Goal: Task Accomplishment & Management: Manage account settings

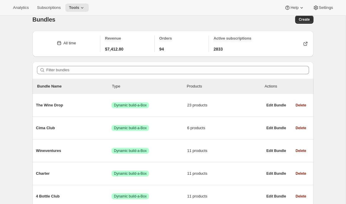
scroll to position [4, 0]
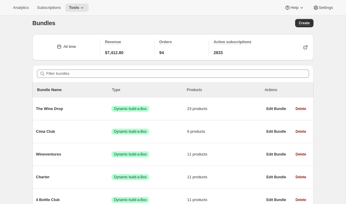
click at [19, 109] on div "Bundles. This page is ready Bundles Create All time Revenue $7,412.80 Orders 94…" at bounding box center [172, 157] width 345 height 290
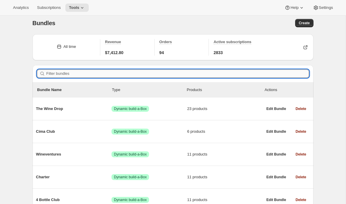
click at [60, 72] on input "Filter bundles" at bounding box center [177, 73] width 262 height 8
click at [48, 12] on div "Analytics Subscriptions Tools Help Settings" at bounding box center [173, 8] width 346 height 16
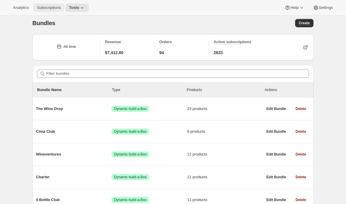
click at [48, 9] on span "Subscriptions" at bounding box center [49, 7] width 24 height 5
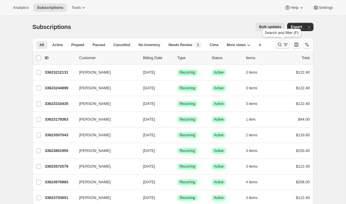
click at [283, 42] on icon "Search and filter results" at bounding box center [285, 45] width 6 height 6
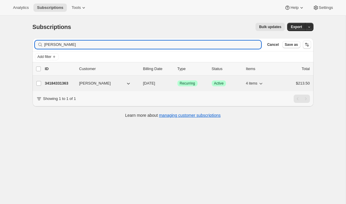
type input "emily yuhas"
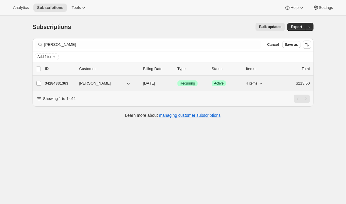
click at [53, 80] on p "34184331363" at bounding box center [60, 83] width 30 height 6
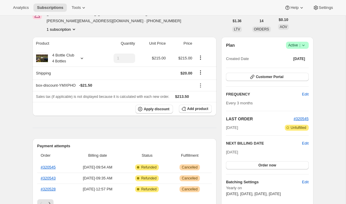
scroll to position [20, 0]
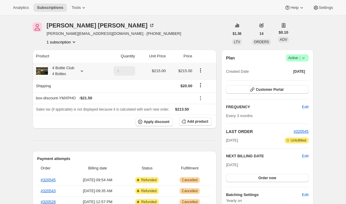
click at [84, 72] on icon at bounding box center [82, 71] width 6 height 6
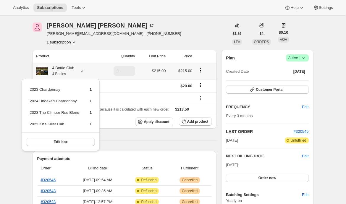
click at [84, 72] on icon at bounding box center [82, 71] width 6 height 6
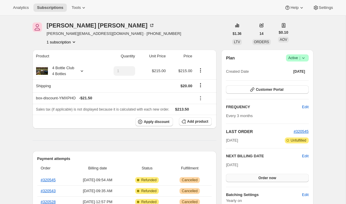
click at [262, 179] on span "Order now" at bounding box center [267, 177] width 18 height 5
click at [262, 179] on span "Click to confirm" at bounding box center [266, 177] width 27 height 5
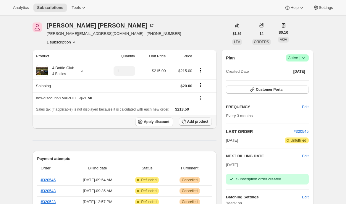
click at [205, 123] on span "Add product" at bounding box center [197, 121] width 21 height 5
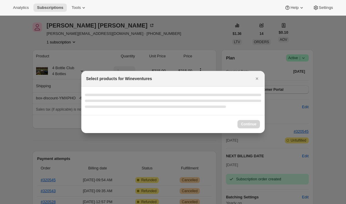
select select "gid://shopify/ProductVariant/43519395496035"
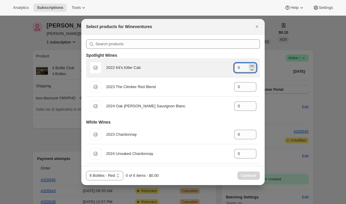
click at [252, 64] on icon ":rej:" at bounding box center [252, 66] width 6 height 6
type input "1"
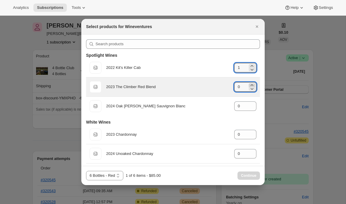
click at [251, 83] on icon ":rej:" at bounding box center [252, 85] width 6 height 6
click at [251, 86] on icon ":rej:" at bounding box center [252, 89] width 6 height 6
click at [251, 83] on icon ":rej:" at bounding box center [252, 85] width 6 height 6
type input "1"
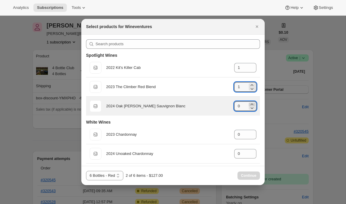
click at [252, 102] on icon ":rej:" at bounding box center [252, 104] width 6 height 6
type input "1"
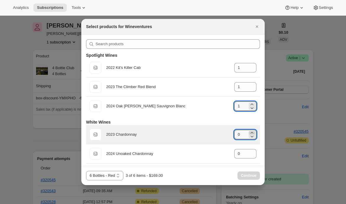
click at [251, 132] on icon ":rej:" at bounding box center [252, 133] width 6 height 6
type input "1"
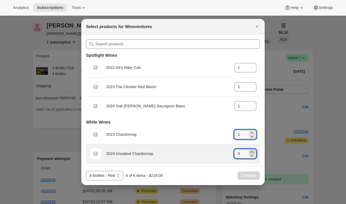
click at [252, 150] on icon ":rej:" at bounding box center [252, 152] width 6 height 6
type input "1"
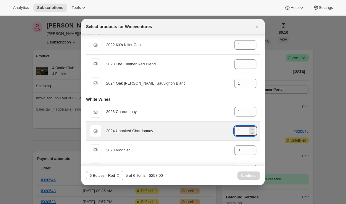
scroll to position [23, 0]
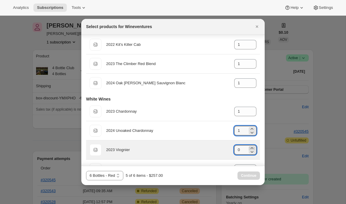
click at [252, 147] on icon ":rej:" at bounding box center [252, 148] width 6 height 6
type input "1"
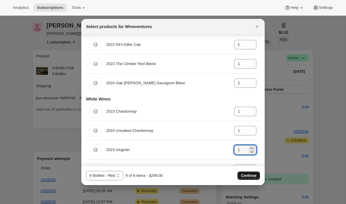
click at [248, 174] on span "Continue" at bounding box center [248, 175] width 15 height 5
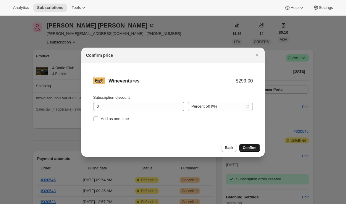
click at [251, 145] on button "Confirm" at bounding box center [249, 148] width 21 height 8
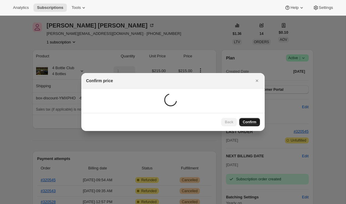
scroll to position [20, 0]
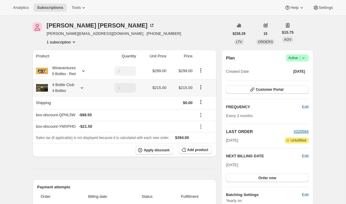
click at [201, 85] on icon "Product actions" at bounding box center [201, 87] width 6 height 6
click at [197, 108] on span "Remove" at bounding box center [201, 108] width 14 height 4
type input "0"
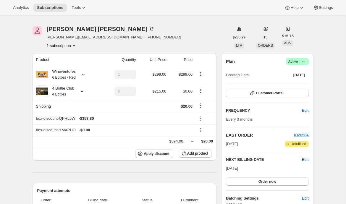
scroll to position [14, 0]
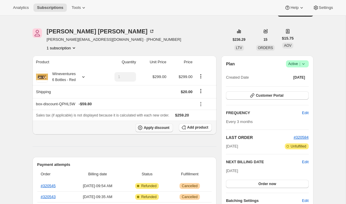
click at [156, 130] on button "Apply discount" at bounding box center [154, 127] width 38 height 9
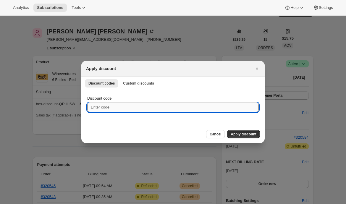
click at [137, 110] on input "Discount code" at bounding box center [172, 106] width 171 height 9
type input "EMILYTEST"
click at [234, 132] on button "Apply discount" at bounding box center [243, 134] width 33 height 8
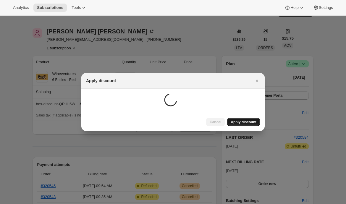
scroll to position [14, 0]
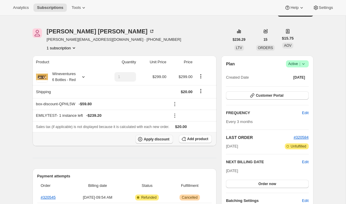
click at [155, 139] on span "Apply discount" at bounding box center [157, 139] width 26 height 5
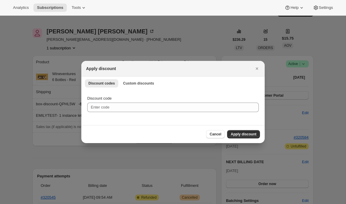
scroll to position [0, 0]
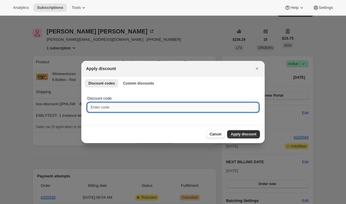
click at [108, 111] on input "Discount code" at bounding box center [172, 106] width 171 height 9
type input "EMILYSHIP"
click at [237, 133] on span "Apply discount" at bounding box center [243, 134] width 26 height 5
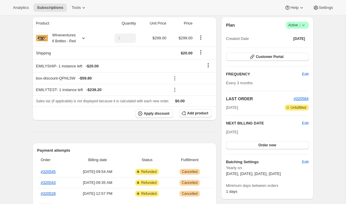
scroll to position [53, 0]
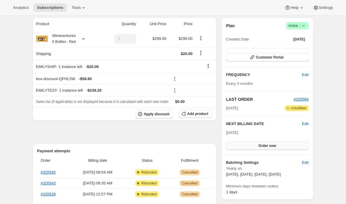
click at [241, 146] on button "Order now" at bounding box center [267, 145] width 82 height 8
click at [241, 146] on button "Click to confirm" at bounding box center [267, 145] width 82 height 8
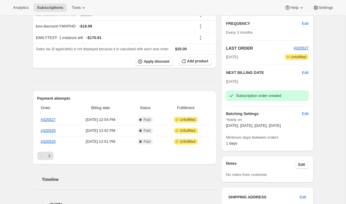
scroll to position [131, 0]
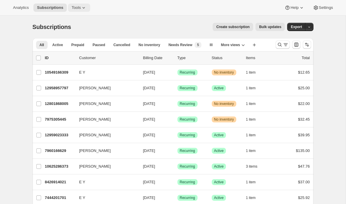
click at [76, 4] on button "Tools" at bounding box center [79, 8] width 22 height 8
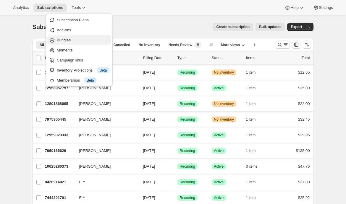
click at [87, 41] on span "Bundles" at bounding box center [83, 40] width 52 height 6
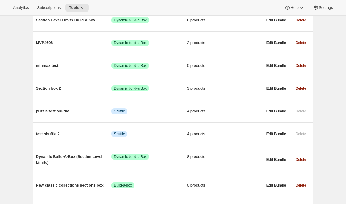
scroll to position [795, 0]
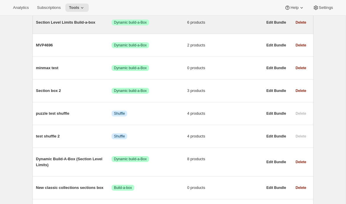
click at [77, 25] on span "Section Level Limits Build-a-box" at bounding box center [74, 22] width 76 height 6
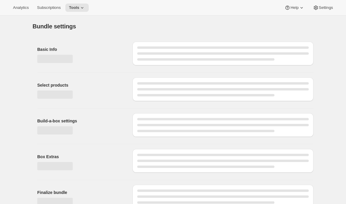
type input "Section Level Limits Build-a-box"
radio input "true"
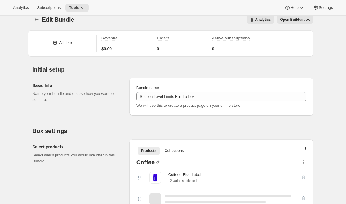
scroll to position [115, 0]
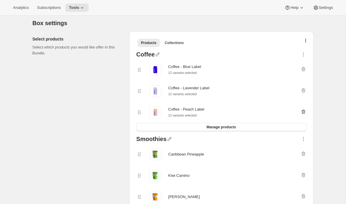
click at [302, 113] on icon "button" at bounding box center [303, 112] width 4 height 4
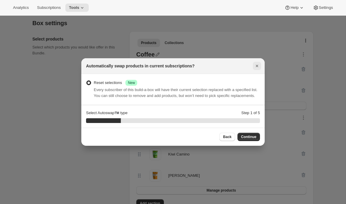
click at [258, 63] on icon "Close" at bounding box center [257, 66] width 6 height 6
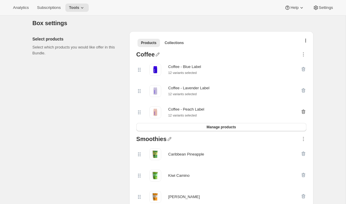
click at [303, 113] on icon "button" at bounding box center [303, 112] width 1 height 2
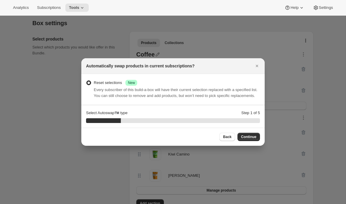
scroll to position [0, 0]
click at [255, 65] on icon "Close" at bounding box center [256, 66] width 2 height 2
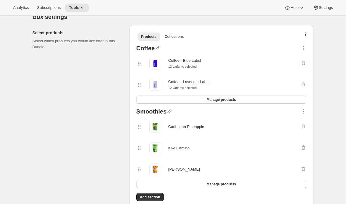
scroll to position [125, 0]
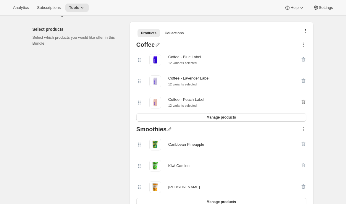
click at [300, 104] on icon "button" at bounding box center [303, 102] width 6 height 6
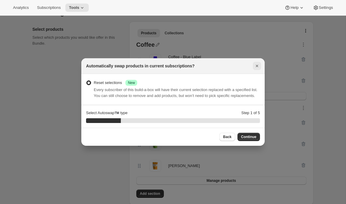
click at [257, 65] on icon "Close" at bounding box center [256, 66] width 2 height 2
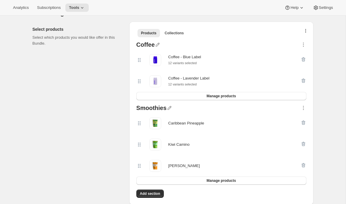
click at [305, 31] on icon "button" at bounding box center [305, 31] width 1 height 5
click at [295, 45] on span "Bulk Autoswap for existing subscribers" at bounding box center [303, 43] width 66 height 4
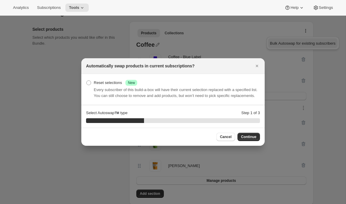
scroll to position [0, 0]
click at [255, 63] on icon "Close" at bounding box center [257, 66] width 6 height 6
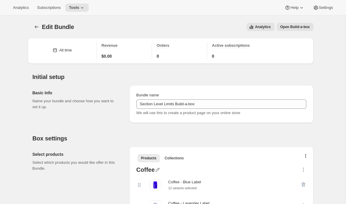
scroll to position [125, 0]
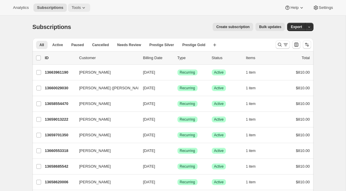
click at [82, 10] on button "Tools" at bounding box center [79, 8] width 22 height 8
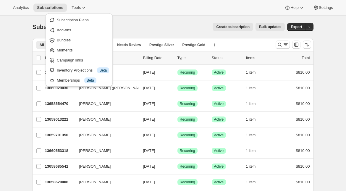
click at [144, 19] on div "Subscriptions. This page is ready Subscriptions Create subscription Bulk update…" at bounding box center [172, 27] width 281 height 22
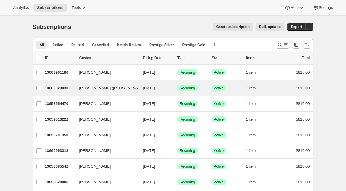
scroll to position [2, 0]
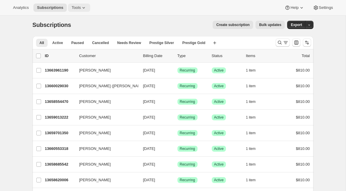
click at [77, 7] on span "Tools" at bounding box center [75, 7] width 9 height 5
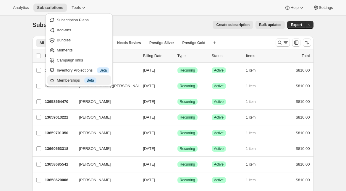
click at [72, 79] on div "Memberships Info Beta" at bounding box center [83, 80] width 52 height 6
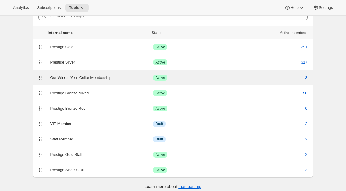
scroll to position [37, 0]
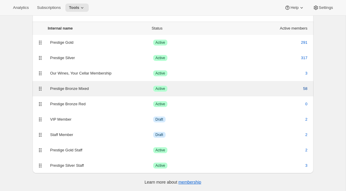
click at [307, 89] on span "58" at bounding box center [305, 89] width 4 height 6
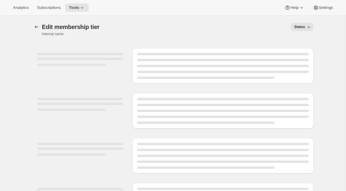
select select "products"
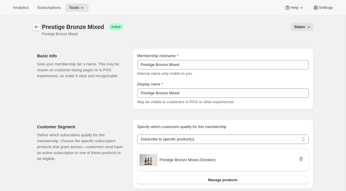
click at [39, 28] on icon "Memberships" at bounding box center [37, 27] width 6 height 6
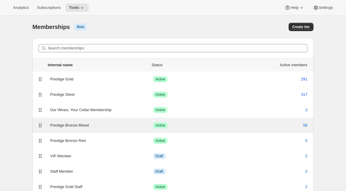
scroll to position [13, 0]
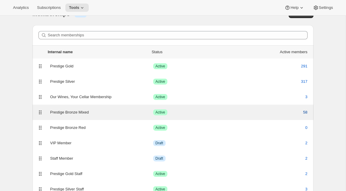
click at [304, 113] on span "58" at bounding box center [305, 112] width 4 height 6
select select "products"
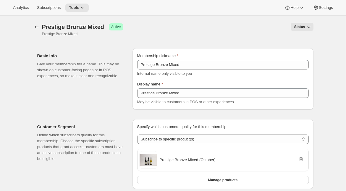
click at [36, 19] on div "[object Object]. This page is ready Prestige Bronze Mixed Success Active Presti…" at bounding box center [172, 30] width 281 height 28
click at [36, 24] on icon "Memberships" at bounding box center [37, 27] width 6 height 6
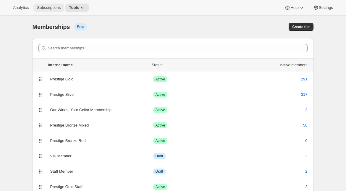
click at [53, 4] on button "Subscriptions" at bounding box center [48, 8] width 31 height 8
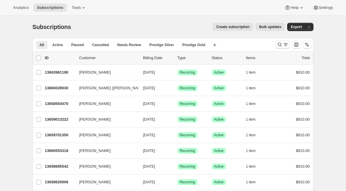
click at [283, 46] on icon "Search and filter results" at bounding box center [285, 45] width 6 height 6
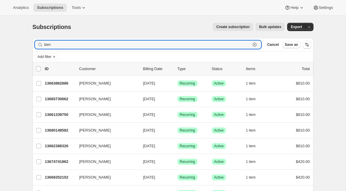
type input "ben"
click at [255, 46] on icon "button" at bounding box center [254, 45] width 6 height 6
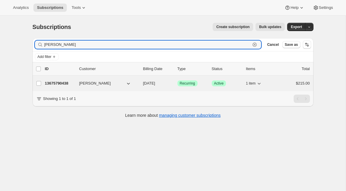
type input "jane murph"
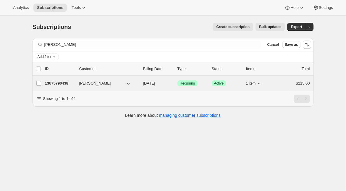
click at [66, 84] on p "13675790438" at bounding box center [60, 83] width 30 height 6
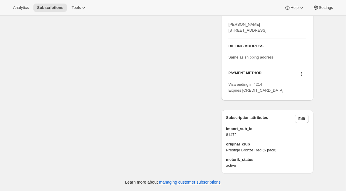
scroll to position [289, 0]
click at [239, 152] on span "Prestige Bronze Red (6 pack)" at bounding box center [267, 150] width 82 height 6
copy span "Prestige Bronze Red (6 pack)"
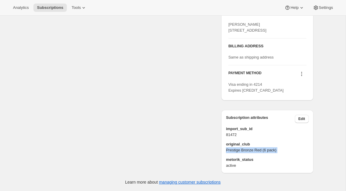
scroll to position [0, 0]
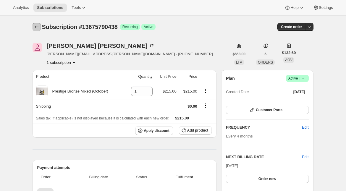
click at [34, 24] on button "Subscriptions" at bounding box center [36, 27] width 8 height 8
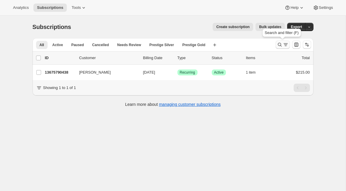
click at [281, 46] on icon "Search and filter results" at bounding box center [279, 45] width 6 height 6
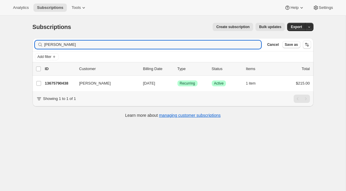
drag, startPoint x: 67, startPoint y: 45, endPoint x: 17, endPoint y: 45, distance: 50.2
click at [17, 45] on div "Subscriptions. This page is ready Subscriptions Create subscription Bulk update…" at bounding box center [172, 111] width 345 height 191
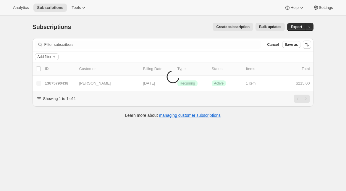
click at [44, 58] on span "Add filter" at bounding box center [45, 56] width 14 height 5
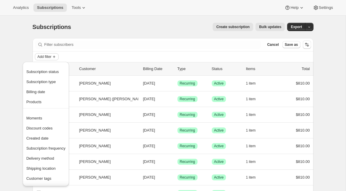
scroll to position [35, 0]
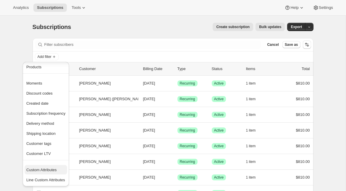
click at [40, 170] on span "Custom Attributes" at bounding box center [41, 169] width 30 height 4
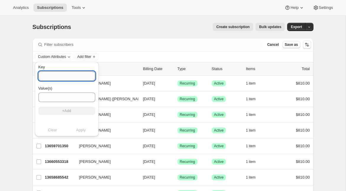
click at [66, 78] on input "Key" at bounding box center [66, 75] width 57 height 9
type input "original_club"
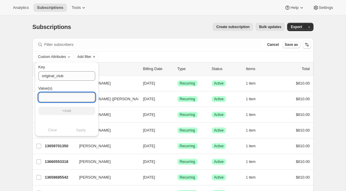
click at [62, 99] on input "Value(s)" at bounding box center [66, 96] width 57 height 9
paste input "Prestige Bronze Red (6 pack)"
type input "Prestige Bronze Red (6 pack)"
click at [58, 112] on button "+Add" at bounding box center [66, 111] width 57 height 8
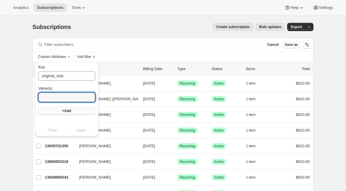
scroll to position [0, 0]
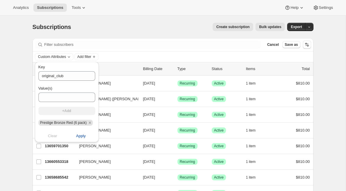
click at [80, 136] on span "Apply" at bounding box center [81, 136] width 10 height 6
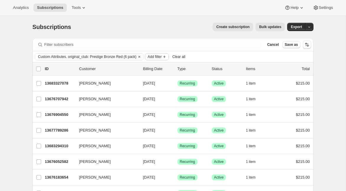
click at [161, 56] on span "Add filter" at bounding box center [154, 56] width 14 height 5
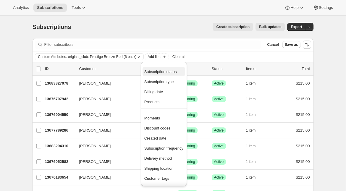
click at [163, 72] on span "Subscription status" at bounding box center [160, 71] width 32 height 4
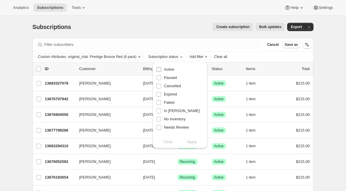
click at [163, 69] on label "Active" at bounding box center [165, 69] width 18 height 8
click at [161, 69] on input "Active" at bounding box center [158, 69] width 5 height 5
checkbox input "true"
click at [194, 142] on span "Apply" at bounding box center [192, 142] width 10 height 6
click at [191, 144] on span "Apply" at bounding box center [192, 142] width 10 height 6
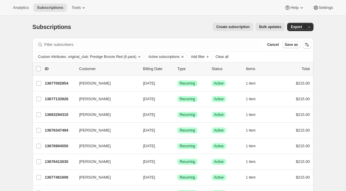
click at [183, 57] on icon "Clear" at bounding box center [182, 57] width 2 height 2
click at [272, 28] on span "Bulk updates" at bounding box center [270, 27] width 22 height 5
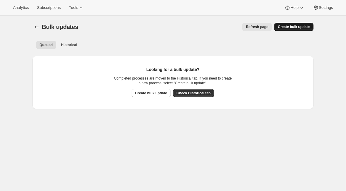
click at [291, 24] on button "Create bulk update" at bounding box center [293, 27] width 39 height 8
select select "12"
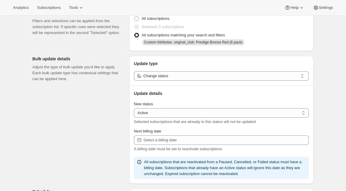
scroll to position [37, 0]
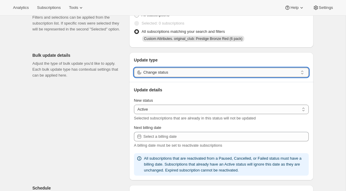
click at [197, 71] on input "Change status" at bounding box center [220, 72] width 154 height 9
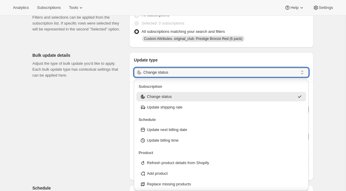
scroll to position [46, 0]
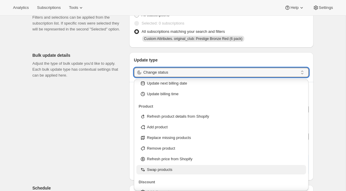
click at [177, 170] on div "Swap products" at bounding box center [221, 170] width 163 height 6
type input "Swap products"
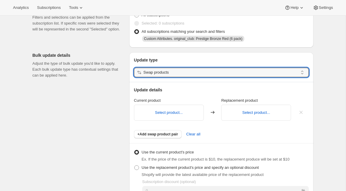
click at [170, 109] on div "Select product..." at bounding box center [169, 113] width 70 height 16
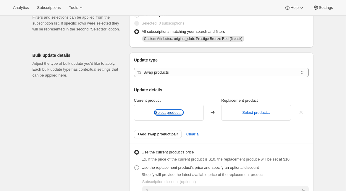
click at [168, 113] on button "Select product..." at bounding box center [169, 112] width 28 height 4
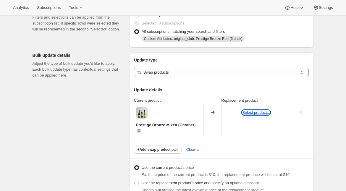
click at [256, 114] on button "Select product..." at bounding box center [256, 112] width 28 height 4
click at [249, 112] on button "Select product..." at bounding box center [256, 112] width 28 height 4
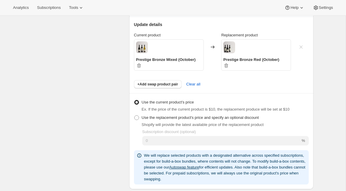
scroll to position [108, 0]
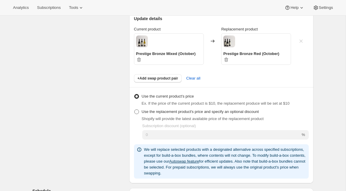
click at [175, 111] on span "Use the replacement product's price and specify an optional discount" at bounding box center [199, 111] width 117 height 4
click at [134, 110] on input "Use the replacement product's price and specify an optional discount" at bounding box center [134, 109] width 0 height 0
radio input "true"
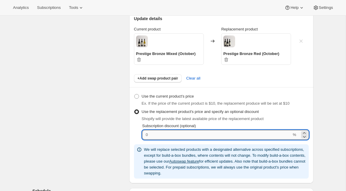
click at [169, 139] on input "Subscription discount (optional)" at bounding box center [216, 134] width 149 height 9
click at [178, 121] on span "Shopify will provide the latest available price of the replacement product" at bounding box center [202, 118] width 122 height 4
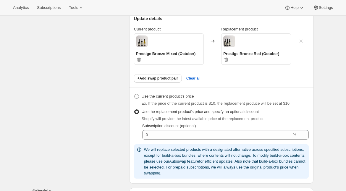
click at [108, 156] on div "Subscriptions to update Filters and selections can be applied from the subscrip…" at bounding box center [170, 154] width 285 height 448
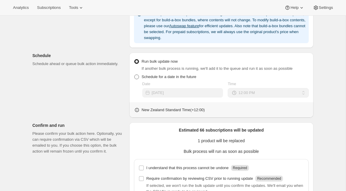
scroll to position [247, 0]
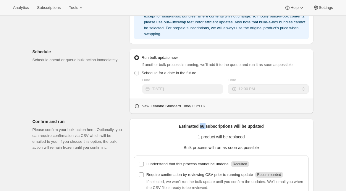
drag, startPoint x: 200, startPoint y: 125, endPoint x: 206, endPoint y: 125, distance: 5.9
click at [206, 125] on p "Estimated 66 subscriptions will be updated" at bounding box center [221, 126] width 175 height 6
click at [178, 163] on p "I understand that this process cannot be undone" at bounding box center [187, 164] width 82 height 6
click at [144, 163] on input "I understand that this process cannot be undone Required" at bounding box center [141, 164] width 5 height 5
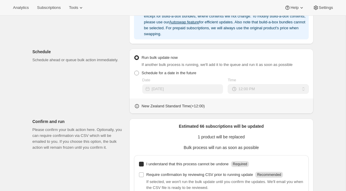
checkbox input "true"
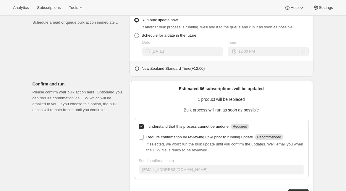
scroll to position [305, 0]
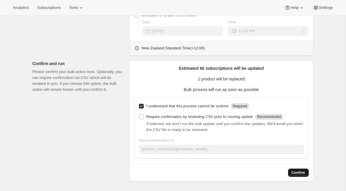
click at [292, 173] on span "Confirm" at bounding box center [298, 172] width 14 height 5
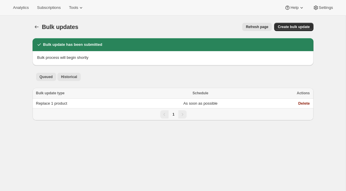
click at [72, 75] on span "Historical" at bounding box center [69, 76] width 16 height 5
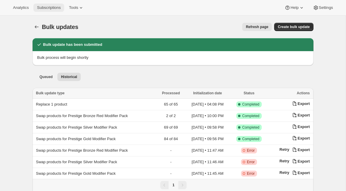
click at [56, 7] on span "Subscriptions" at bounding box center [49, 7] width 24 height 5
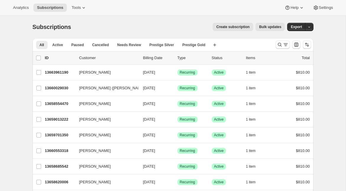
click at [276, 29] on button "Bulk updates" at bounding box center [269, 27] width 29 height 8
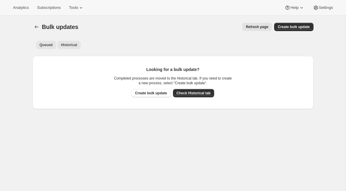
click at [71, 42] on button "Historical" at bounding box center [68, 45] width 23 height 8
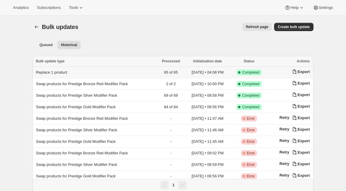
click at [63, 74] on span "Replace 1 product" at bounding box center [51, 72] width 31 height 4
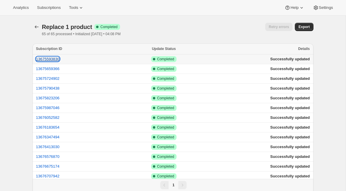
click at [50, 58] on button "13675593830" at bounding box center [48, 59] width 24 height 4
click at [74, 9] on span "Tools" at bounding box center [73, 7] width 9 height 5
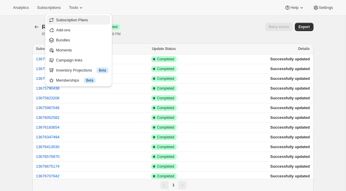
click at [83, 19] on span "Subscription Plans" at bounding box center [72, 20] width 32 height 4
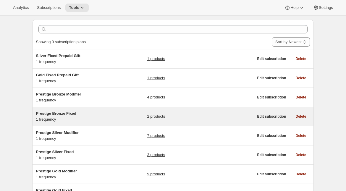
scroll to position [19, 0]
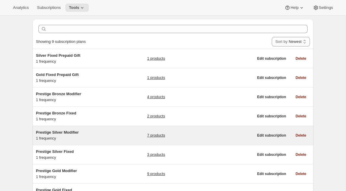
click at [61, 134] on span "Prestige Silver Modifier" at bounding box center [57, 132] width 43 height 4
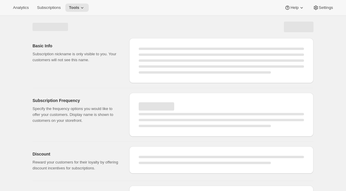
scroll to position [15, 0]
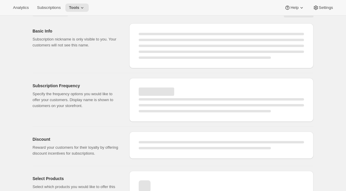
select select "WEEK"
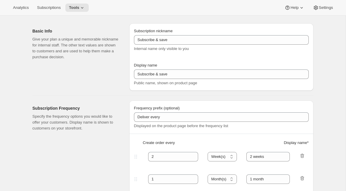
type input "Prestige Silver Modifier"
type input "Join the Silver Modifier Club"
type input "4"
select select "MONTH"
type input "4 Months"
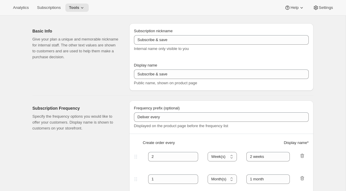
type input "Don’t forget to double-check your payment and shipping information before confi…"
checkbox input "true"
select select "YEARDAY"
select select "2"
select select "13"
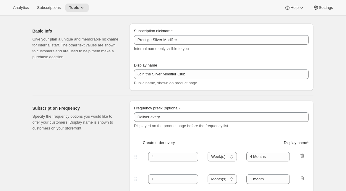
select select "6"
select select "13"
select select "10"
select select "13"
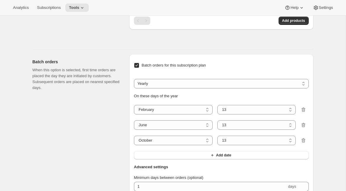
scroll to position [568, 0]
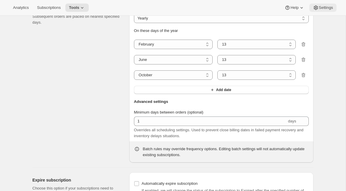
click at [322, 7] on span "Settings" at bounding box center [325, 7] width 14 height 5
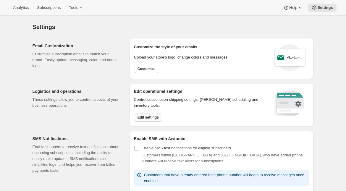
click at [147, 118] on span "Edit settings" at bounding box center [147, 117] width 21 height 5
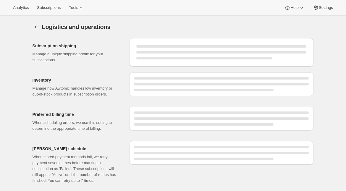
select select "08:00"
select select "DAY"
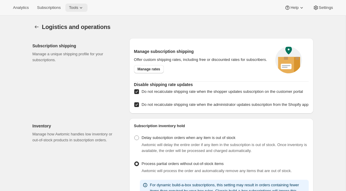
click at [76, 6] on span "Tools" at bounding box center [73, 7] width 9 height 5
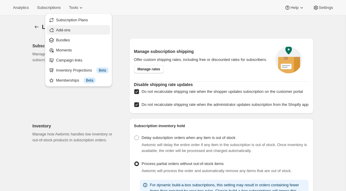
click at [71, 27] on button "Add-ons" at bounding box center [79, 29] width 64 height 9
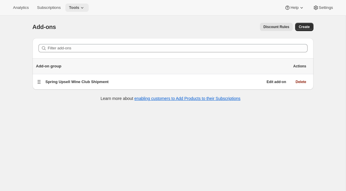
click at [84, 10] on icon at bounding box center [82, 8] width 6 height 6
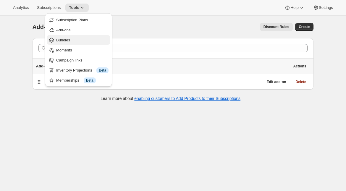
click at [79, 38] on span "Bundles" at bounding box center [82, 40] width 52 height 6
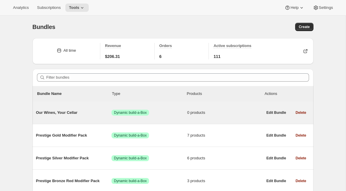
scroll to position [64, 0]
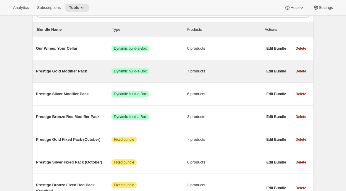
click at [63, 68] on span "Prestige Gold Modifier Pack" at bounding box center [74, 71] width 76 height 6
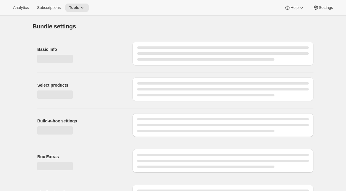
type input "Prestige Gold Modifier Pack"
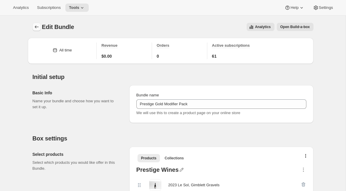
click at [38, 26] on icon "Bundles" at bounding box center [37, 27] width 6 height 6
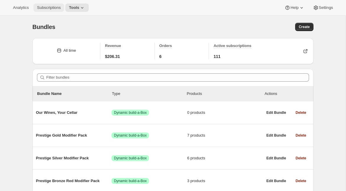
click at [48, 6] on span "Subscriptions" at bounding box center [49, 7] width 24 height 5
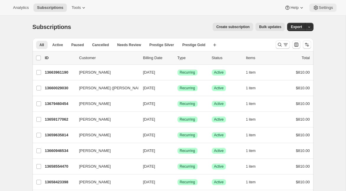
click at [326, 7] on span "Settings" at bounding box center [325, 7] width 14 height 5
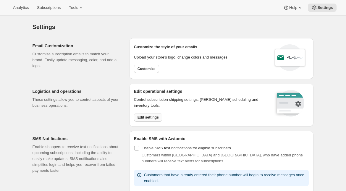
click at [148, 116] on span "Edit settings" at bounding box center [147, 117] width 21 height 5
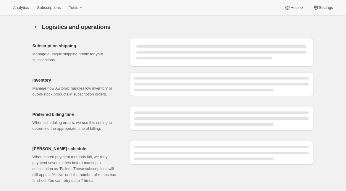
select select "08:00"
select select "DAY"
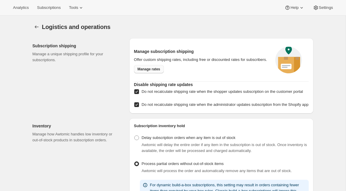
click at [154, 70] on span "Manage rates" at bounding box center [148, 69] width 23 height 5
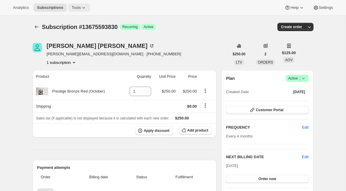
click at [81, 7] on span "Tools" at bounding box center [75, 7] width 9 height 5
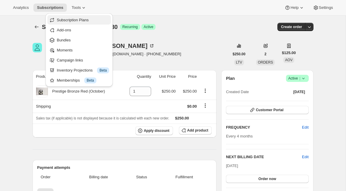
click at [83, 22] on span "Subscription Plans" at bounding box center [73, 20] width 32 height 4
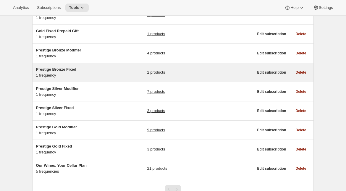
scroll to position [64, 0]
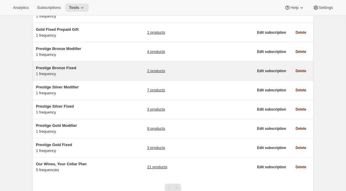
click at [54, 73] on div "Prestige Bronze Fixed 1 frequency" at bounding box center [73, 71] width 74 height 12
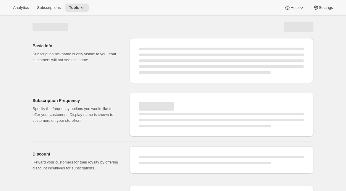
select select "WEEK"
select select "MONTH"
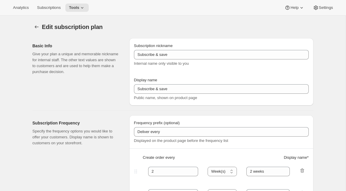
checkbox input "true"
select select "YEARDAY"
select select "2"
select select "12"
select select "6"
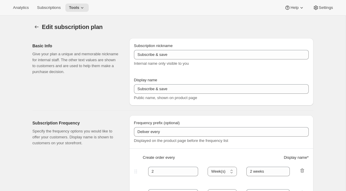
select select "12"
select select "10"
select select "12"
type input "Prestige Bronze Fixed"
type input "Join the bronze fixed club"
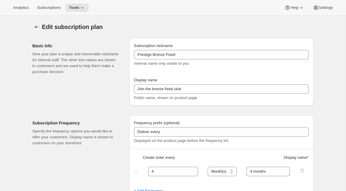
type input "4"
select select "MONTH"
type input "4 months"
type input "Don’t forget to double-check your payment and shipping information before confi…"
checkbox input "true"
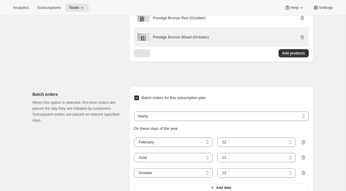
scroll to position [394, 0]
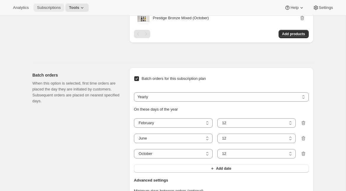
click at [48, 5] on button "Subscriptions" at bounding box center [48, 8] width 31 height 8
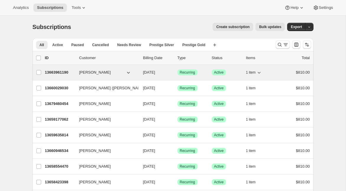
click at [57, 74] on p "13663961190" at bounding box center [60, 72] width 30 height 6
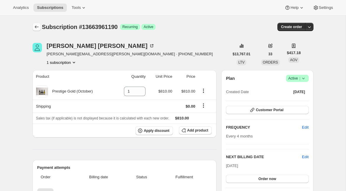
click at [37, 24] on icon "Subscriptions" at bounding box center [37, 27] width 6 height 6
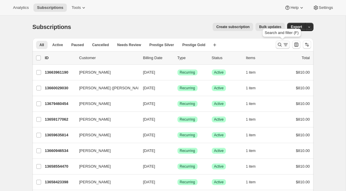
click at [281, 46] on icon "Search and filter results" at bounding box center [279, 45] width 6 height 6
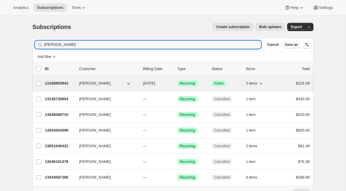
type input "[PERSON_NAME]"
click at [62, 85] on p "13168803942" at bounding box center [60, 83] width 30 height 6
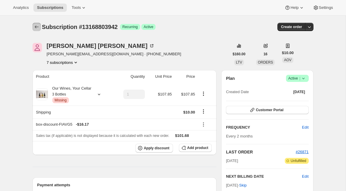
click at [36, 26] on icon "Subscriptions" at bounding box center [37, 27] width 6 height 6
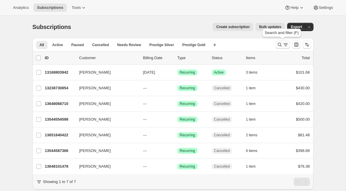
click at [282, 43] on icon "Search and filter results" at bounding box center [285, 45] width 6 height 6
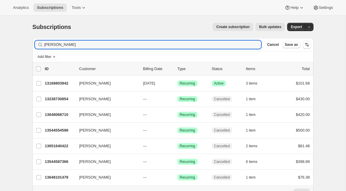
drag, startPoint x: 78, startPoint y: 45, endPoint x: 31, endPoint y: 42, distance: 47.6
click at [32, 42] on div "Filter subscribers [PERSON_NAME] Clear Cancel Save as" at bounding box center [172, 44] width 281 height 13
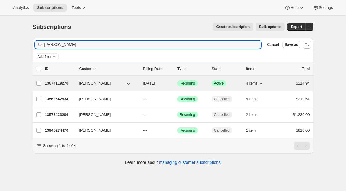
type input "[PERSON_NAME]"
click at [60, 84] on p "13674119270" at bounding box center [60, 83] width 30 height 6
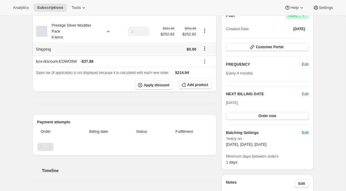
scroll to position [62, 0]
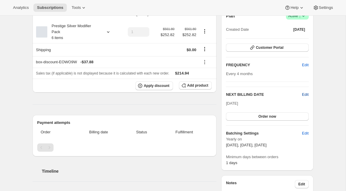
click at [305, 94] on span "Edit" at bounding box center [305, 95] width 6 height 6
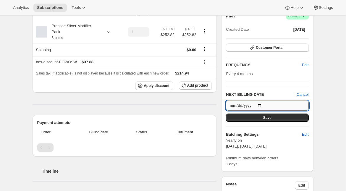
click at [260, 104] on input "[DATE]" at bounding box center [267, 105] width 82 height 10
type input "[DATE]"
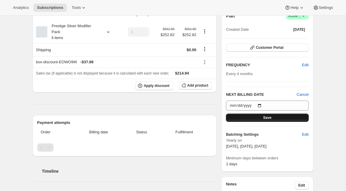
click at [273, 120] on button "Save" at bounding box center [267, 117] width 82 height 8
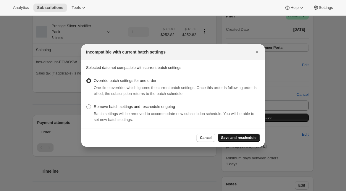
click at [249, 139] on span "Save and reschedule" at bounding box center [238, 137] width 35 height 5
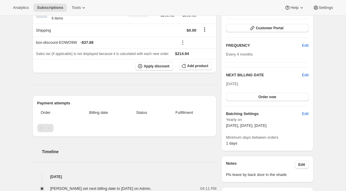
scroll to position [109, 0]
click at [305, 114] on span "Edit" at bounding box center [305, 113] width 6 height 6
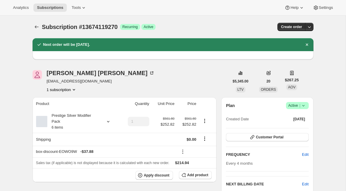
select select "YEARDAY"
select select "2"
select select "8"
select select "6"
select select "8"
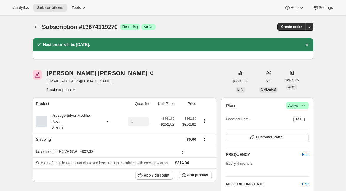
select select "10"
select select "8"
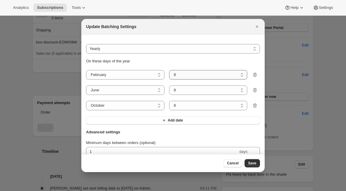
click at [186, 74] on select "1 2 3 4 5 6 7 8 9 10 11 12 13 14 15 16 17 18 19 20 21 22 23 24 25 26 27 28" at bounding box center [208, 74] width 78 height 9
select select "13"
click at [169, 70] on select "1 2 3 4 5 6 7 8 9 10 11 12 13 14 15 16 17 18 19 20 21 22 23 24 25 26 27 28" at bounding box center [208, 74] width 78 height 9
click at [194, 91] on select "1 2 3 4 5 6 7 8 9 10 11 12 13 14 15 16 17 18 19 20 21 22 23 24 25 26 27 28 29 30" at bounding box center [208, 89] width 78 height 9
select select "13"
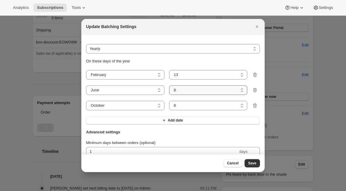
click at [169, 85] on select "1 2 3 4 5 6 7 8 9 10 11 12 13 14 15 16 17 18 19 20 21 22 23 24 25 26 27 28 29 30" at bounding box center [208, 89] width 78 height 9
click at [195, 108] on select "1 2 3 4 5 6 7 8 9 10 11 12 13 14 15 16 17 18 19 20 21 22 23 24 25 26 27 28 29 3…" at bounding box center [208, 105] width 78 height 9
select select "13"
click at [169, 101] on select "1 2 3 4 5 6 7 8 9 10 11 12 13 14 15 16 17 18 19 20 21 22 23 24 25 26 27 28 29 3…" at bounding box center [208, 105] width 78 height 9
click at [254, 164] on span "Save" at bounding box center [252, 163] width 8 height 5
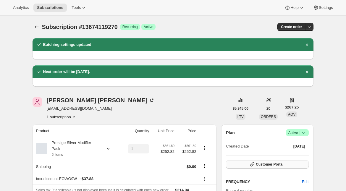
click at [250, 165] on icon "button" at bounding box center [252, 164] width 6 height 6
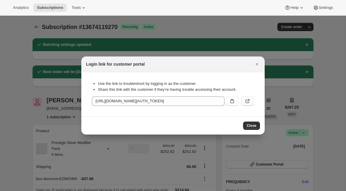
click at [249, 100] on icon ":r1bg:" at bounding box center [247, 101] width 6 height 6
click at [257, 62] on icon "Close" at bounding box center [257, 64] width 6 height 6
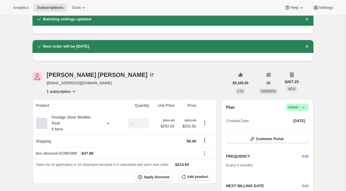
scroll to position [34, 0]
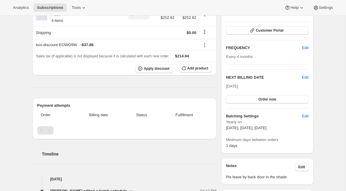
scroll to position [169, 0]
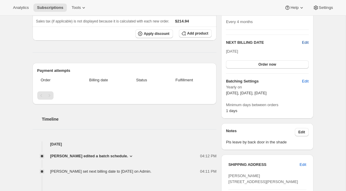
click at [305, 42] on span "Edit" at bounding box center [305, 43] width 6 height 6
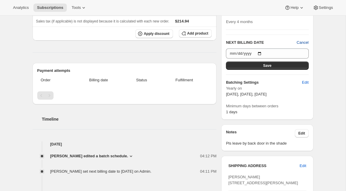
click at [306, 43] on span "Cancel" at bounding box center [302, 43] width 12 height 6
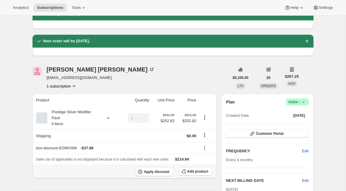
scroll to position [0, 0]
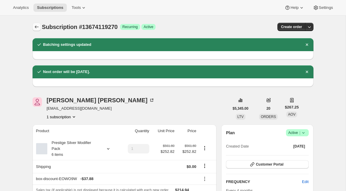
click at [38, 27] on icon "Subscriptions" at bounding box center [37, 27] width 6 height 6
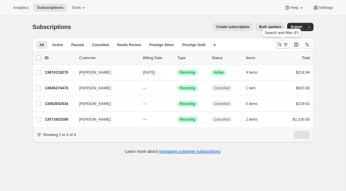
click at [282, 43] on icon "Search and filter results" at bounding box center [285, 45] width 6 height 6
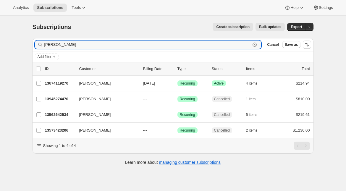
click at [254, 45] on icon "button" at bounding box center [254, 45] width 2 height 2
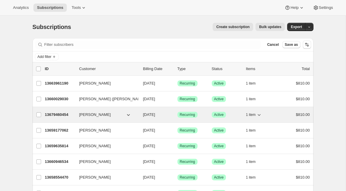
click at [55, 113] on p "13679460454" at bounding box center [60, 115] width 30 height 6
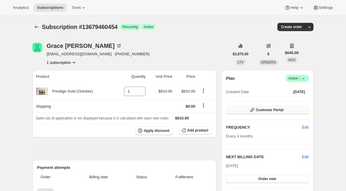
click at [251, 112] on icon "button" at bounding box center [252, 110] width 6 height 6
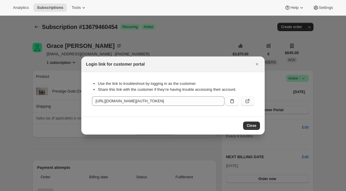
click at [249, 100] on icon ":r1or:" at bounding box center [247, 101] width 6 height 6
click at [257, 64] on icon "Close" at bounding box center [257, 64] width 6 height 6
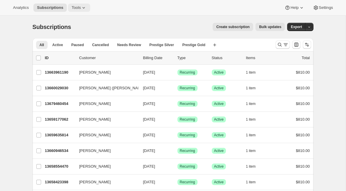
click at [85, 9] on icon at bounding box center [84, 8] width 6 height 6
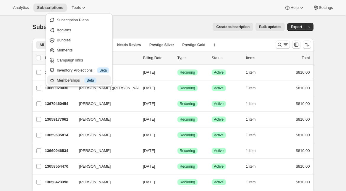
click at [66, 80] on div "Memberships Info Beta" at bounding box center [83, 80] width 52 height 6
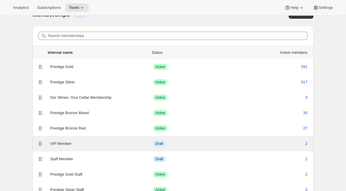
scroll to position [13, 0]
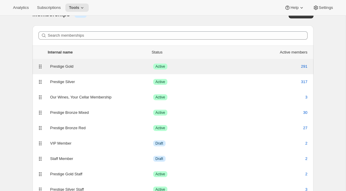
click at [97, 67] on div "Prestige Gold" at bounding box center [101, 67] width 103 height 6
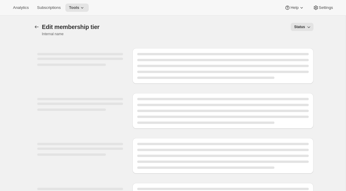
select select "products"
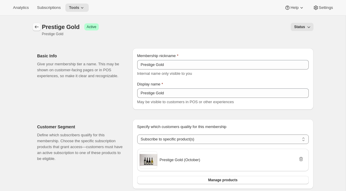
click at [34, 25] on icon "Memberships" at bounding box center [37, 27] width 6 height 6
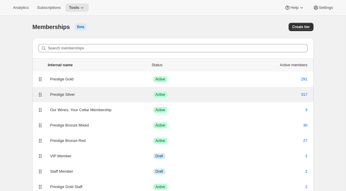
click at [77, 94] on div "Prestige Silver" at bounding box center [101, 95] width 103 height 6
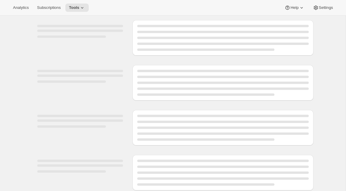
select select "products"
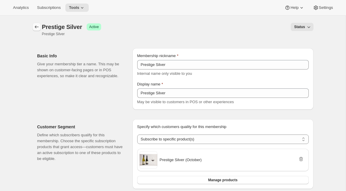
click at [34, 27] on icon "Memberships" at bounding box center [37, 27] width 6 height 6
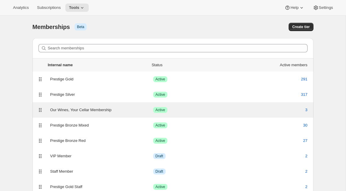
click at [61, 108] on div "Our Wines, Your Cellar Membership" at bounding box center [101, 110] width 103 height 6
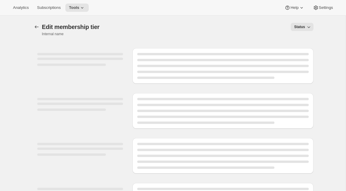
select select "products"
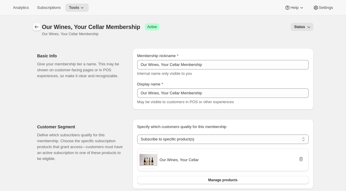
click at [35, 26] on icon "Memberships" at bounding box center [37, 27] width 6 height 6
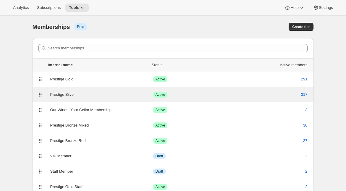
click at [69, 95] on div "Prestige Silver" at bounding box center [101, 95] width 103 height 6
select select "products"
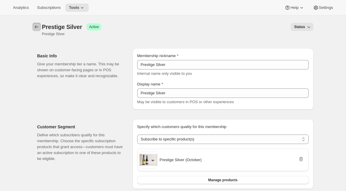
click at [37, 28] on icon "Memberships" at bounding box center [37, 27] width 6 height 6
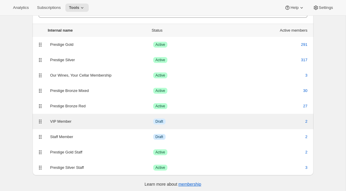
scroll to position [33, 0]
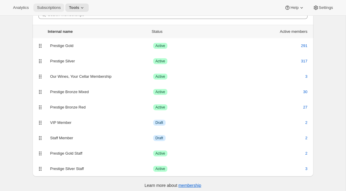
click at [50, 7] on span "Subscriptions" at bounding box center [49, 7] width 24 height 5
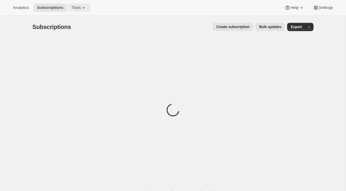
click at [83, 8] on icon at bounding box center [84, 8] width 6 height 6
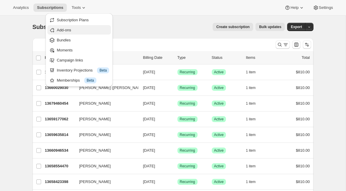
click at [65, 32] on span "Add-ons" at bounding box center [64, 30] width 14 height 4
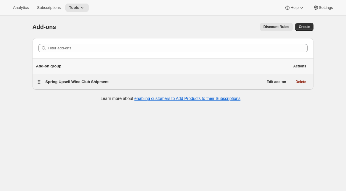
click at [93, 79] on div "Spring Upsell Wine Club Shipment" at bounding box center [153, 82] width 217 height 8
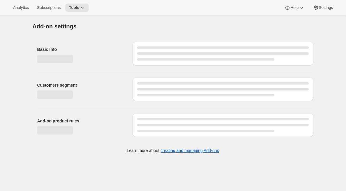
select select "selectedProducts"
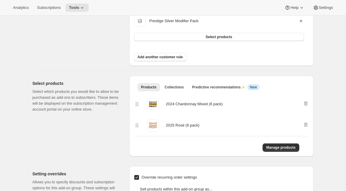
scroll to position [144, 0]
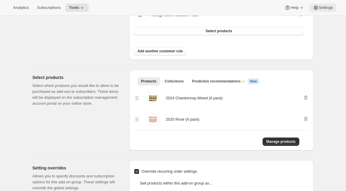
click at [319, 7] on span "Settings" at bounding box center [325, 7] width 14 height 5
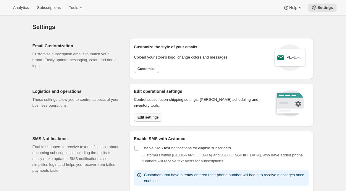
click at [146, 118] on span "Edit settings" at bounding box center [147, 117] width 21 height 5
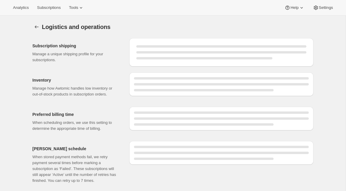
select select "08:00"
select select "DAY"
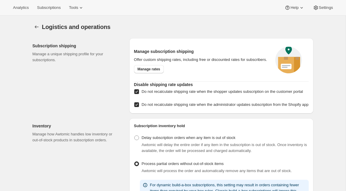
click at [149, 94] on span "Do not recalculate shipping rate when the shopper updates subscription on the c…" at bounding box center [221, 91] width 161 height 4
click at [139, 94] on input "Do not recalculate shipping rate when the shopper updates subscription on the c…" at bounding box center [136, 91] width 5 height 5
checkbox input "false"
click at [147, 107] on span "Do not recalculate shipping rate when the administrator updates subscription fr…" at bounding box center [224, 104] width 167 height 4
click at [139, 107] on input "Do not recalculate shipping rate when the administrator updates subscription fr…" at bounding box center [136, 104] width 5 height 5
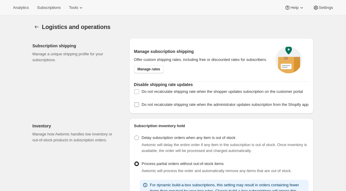
checkbox input "false"
click at [141, 94] on label "Do not recalculate shipping rate when the shopper updates subscription on the c…" at bounding box center [218, 91] width 169 height 8
click at [139, 94] on input "Do not recalculate shipping rate when the shopper updates subscription on the c…" at bounding box center [136, 91] width 5 height 5
checkbox input "true"
click at [142, 108] on span "Do not recalculate shipping rate when the administrator updates subscription fr…" at bounding box center [224, 105] width 167 height 6
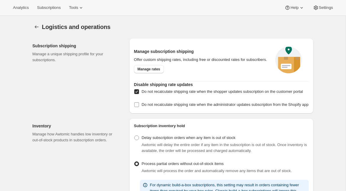
click at [139, 107] on input "Do not recalculate shipping rate when the administrator updates subscription fr…" at bounding box center [136, 104] width 5 height 5
checkbox input "true"
click at [78, 7] on span "Tools" at bounding box center [73, 7] width 9 height 5
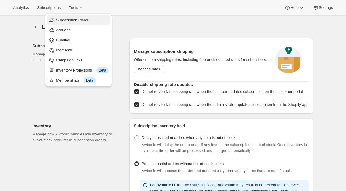
click at [78, 19] on span "Subscription Plans" at bounding box center [72, 20] width 32 height 4
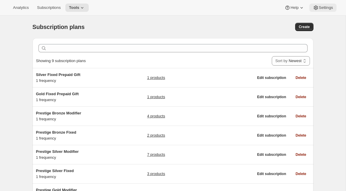
click at [321, 5] on span "Settings" at bounding box center [325, 7] width 14 height 5
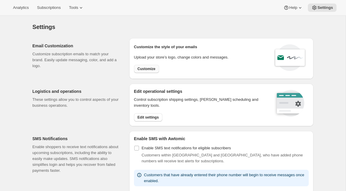
click at [140, 65] on button "Customize" at bounding box center [146, 69] width 25 height 8
select select "subscriptionMessage"
select select "5"
select select "15"
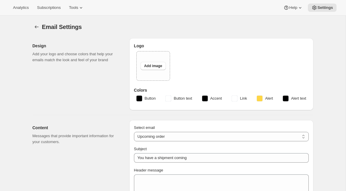
type input "2 Week Reminder: Prestige Wine Club Shipment"
type textarea "Lo ips dolo sita consec adi elitse doeius tempori ut Labor’e Dol, ma’al enimadm…"
select select "14"
type input "Craggy Range"
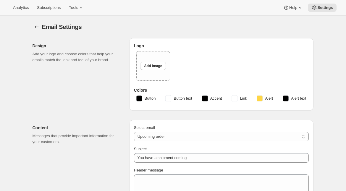
checkbox input "false"
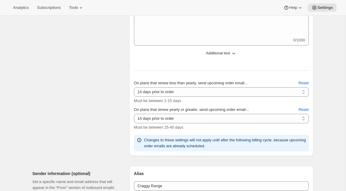
scroll to position [331, 0]
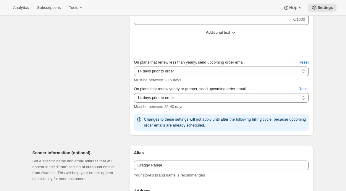
click at [49, 6] on span "Subscriptions" at bounding box center [49, 7] width 24 height 5
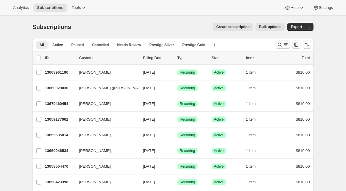
click at [278, 44] on icon "Search and filter results" at bounding box center [279, 45] width 6 height 6
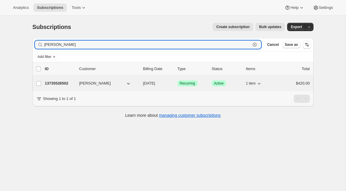
type input "roberto"
click at [60, 83] on p "13735526502" at bounding box center [60, 83] width 30 height 6
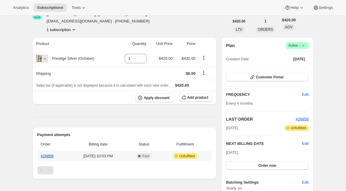
scroll to position [35, 0]
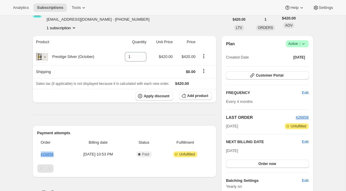
drag, startPoint x: 226, startPoint y: 152, endPoint x: 245, endPoint y: 150, distance: 18.7
click at [238, 151] on span "Feb 7, 2026" at bounding box center [232, 150] width 12 height 4
click at [238, 150] on span "Feb 7, 2026" at bounding box center [232, 150] width 12 height 4
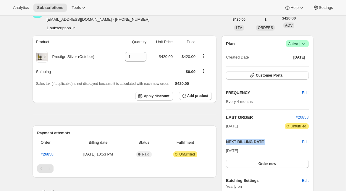
click at [233, 151] on span "Feb 7, 2026" at bounding box center [232, 150] width 12 height 4
drag, startPoint x: 246, startPoint y: 149, endPoint x: 228, endPoint y: 149, distance: 17.7
click at [229, 149] on span "Feb 7, 2026" at bounding box center [232, 150] width 12 height 4
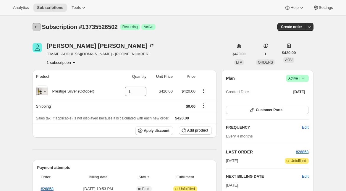
click at [34, 28] on icon "Subscriptions" at bounding box center [37, 27] width 6 height 6
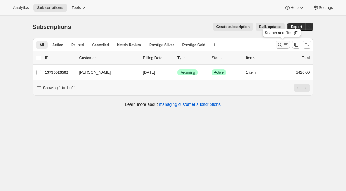
click at [279, 46] on icon "Search and filter results" at bounding box center [279, 45] width 6 height 6
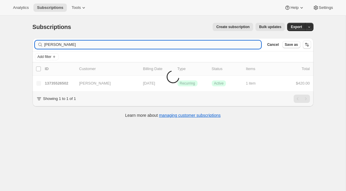
click at [66, 45] on input "roberto Evangeline Calugay" at bounding box center [152, 44] width 217 height 8
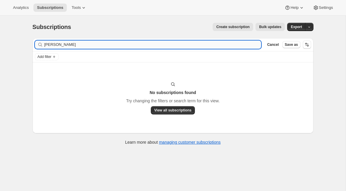
click at [66, 45] on input "roberto Evangeline Calugay" at bounding box center [152, 44] width 217 height 8
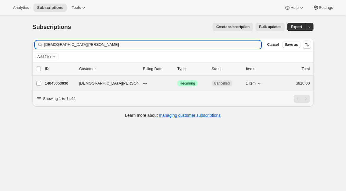
type input "[DEMOGRAPHIC_DATA][PERSON_NAME]"
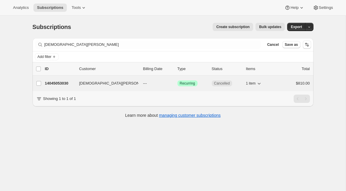
click at [62, 82] on p "14045053030" at bounding box center [60, 83] width 30 height 6
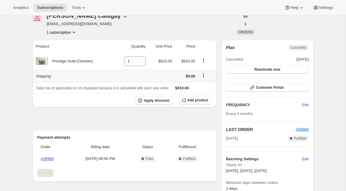
scroll to position [23, 0]
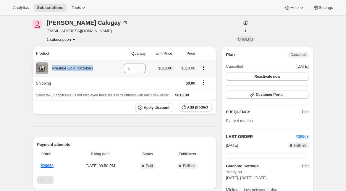
drag, startPoint x: 100, startPoint y: 68, endPoint x: 52, endPoint y: 66, distance: 48.2
click at [51, 66] on div "Prestige Gold (October)" at bounding box center [74, 68] width 76 height 12
click at [15, 105] on div "Subscription #14045053030. This page is ready Subscription #14045053030 Success…" at bounding box center [172, 192] width 345 height 398
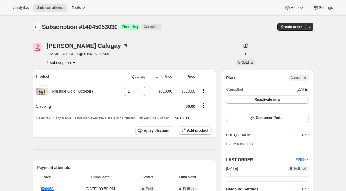
click at [37, 27] on icon "Subscriptions" at bounding box center [37, 27] width 6 height 6
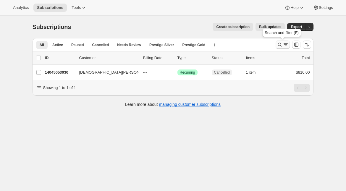
click at [278, 45] on icon "Search and filter results" at bounding box center [279, 45] width 6 height 6
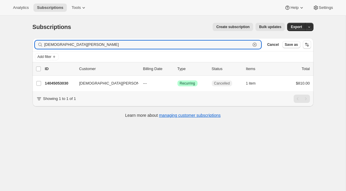
click at [252, 44] on icon "button" at bounding box center [254, 45] width 4 height 4
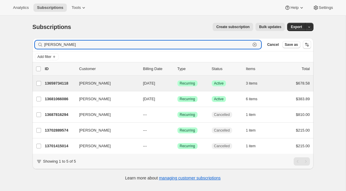
type input "sarah c"
click at [99, 79] on div "Sarah Cowan 13659734118 Sarah Cowan 10/05/2025 Success Recurring Success Active…" at bounding box center [172, 83] width 281 height 15
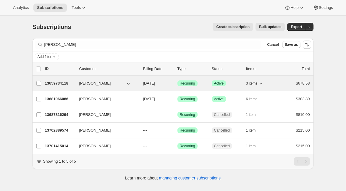
click at [70, 83] on p "13659734118" at bounding box center [60, 83] width 30 height 6
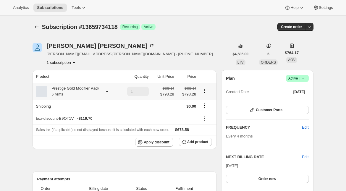
scroll to position [34, 0]
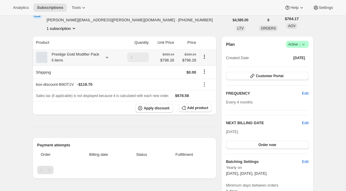
click at [110, 60] on icon at bounding box center [107, 57] width 6 height 6
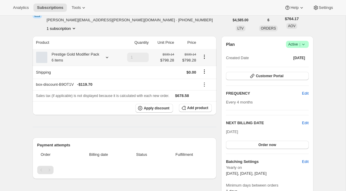
click at [106, 59] on icon at bounding box center [107, 57] width 6 height 6
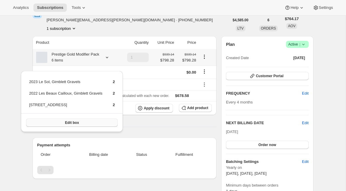
click at [88, 124] on button "Edit box" at bounding box center [72, 122] width 92 height 8
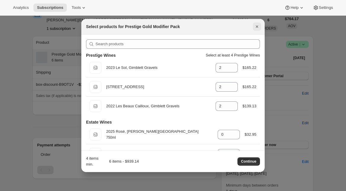
click at [256, 27] on icon "Close" at bounding box center [257, 27] width 6 height 6
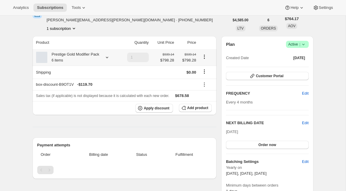
click at [107, 60] on icon at bounding box center [107, 57] width 6 height 6
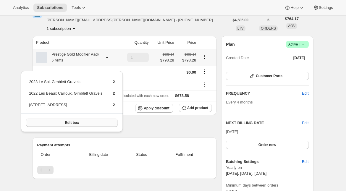
click at [74, 121] on span "Edit box" at bounding box center [72, 122] width 14 height 5
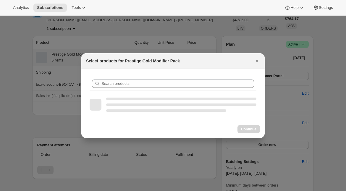
scroll to position [0, 0]
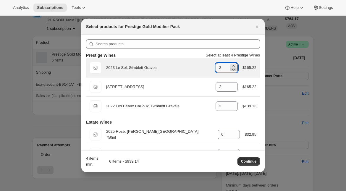
click at [233, 70] on icon ":r1r6:" at bounding box center [233, 69] width 6 height 6
type input "1"
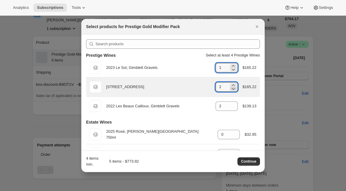
click at [234, 89] on icon ":r1r6:" at bounding box center [233, 89] width 6 height 6
type input "1"
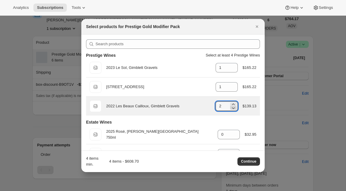
click at [234, 109] on icon ":r1r6:" at bounding box center [233, 108] width 6 height 6
type input "1"
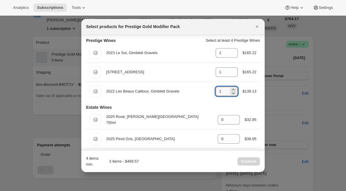
scroll to position [16, 0]
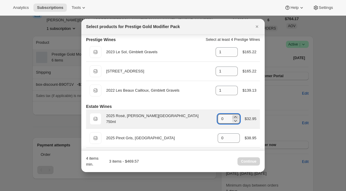
click at [234, 115] on icon ":r1r6:" at bounding box center [235, 117] width 6 height 6
type input "3"
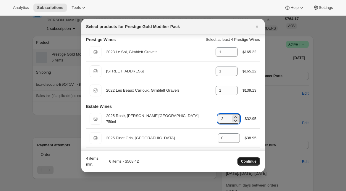
click at [250, 161] on span "Continue" at bounding box center [248, 161] width 15 height 5
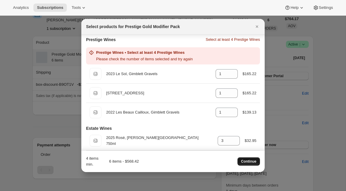
scroll to position [14, 0]
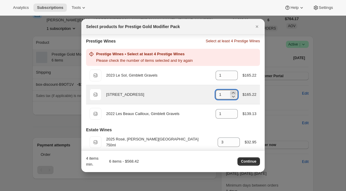
click at [233, 92] on icon ":r1r6:" at bounding box center [233, 93] width 6 height 6
type input "2"
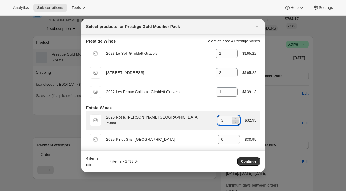
click at [235, 122] on icon ":r1r6:" at bounding box center [235, 122] width 6 height 6
type input "2"
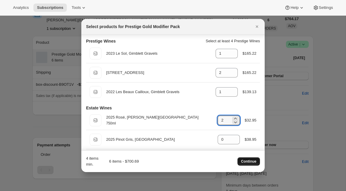
click at [244, 160] on span "Continue" at bounding box center [248, 161] width 15 height 5
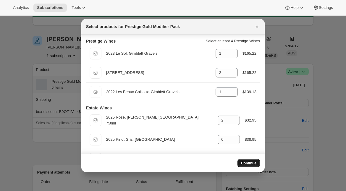
scroll to position [34, 0]
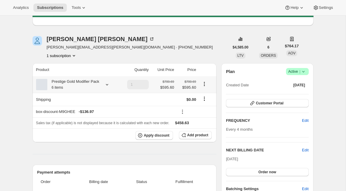
click at [108, 85] on icon at bounding box center [107, 84] width 2 height 1
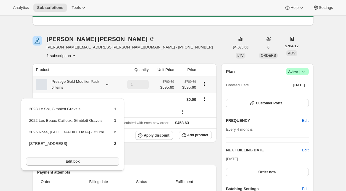
click at [79, 162] on span "Edit box" at bounding box center [73, 161] width 14 height 5
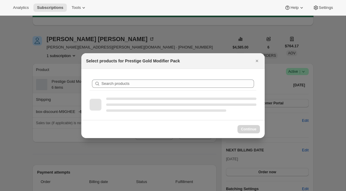
scroll to position [0, 0]
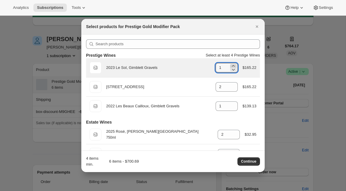
click at [234, 65] on icon ":r21f:" at bounding box center [233, 66] width 6 height 6
type input "2"
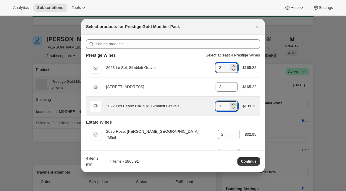
click at [232, 105] on icon ":r21f:" at bounding box center [233, 103] width 3 height 1
type input "2"
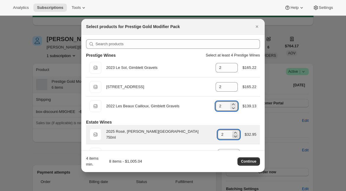
click at [235, 137] on icon ":r21f:" at bounding box center [235, 136] width 6 height 6
type input "0"
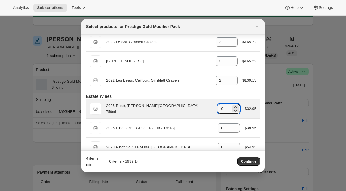
scroll to position [29, 0]
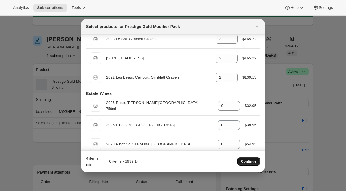
click at [245, 162] on span "Continue" at bounding box center [248, 161] width 15 height 5
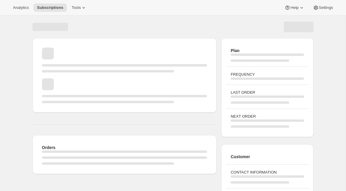
scroll to position [34, 0]
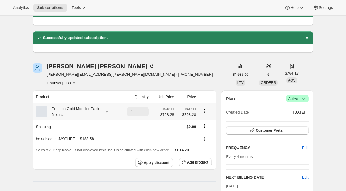
click at [107, 113] on icon at bounding box center [107, 112] width 6 height 6
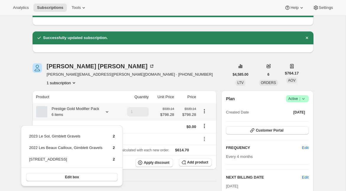
click at [105, 115] on icon at bounding box center [107, 112] width 6 height 6
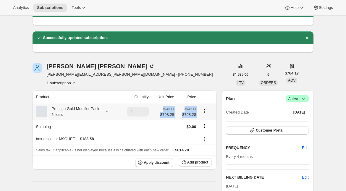
drag, startPoint x: 160, startPoint y: 111, endPoint x: 199, endPoint y: 111, distance: 38.7
click at [199, 111] on tr "Prestige Gold Modifier Pack 6 items 1 $939.14 $798.28 $939.14 $798.28" at bounding box center [124, 111] width 184 height 17
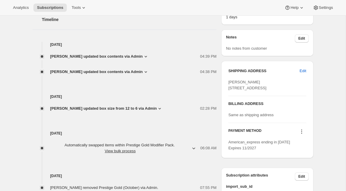
scroll to position [343, 0]
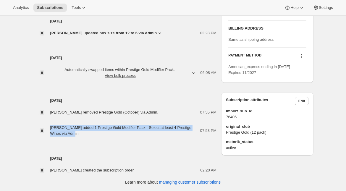
drag, startPoint x: 82, startPoint y: 135, endPoint x: 40, endPoint y: 128, distance: 42.8
click at [40, 128] on div "Kate Myles added 1 Prestige Gold Modifier Pack - Select at least 4 Prestige Win…" at bounding box center [124, 131] width 184 height 12
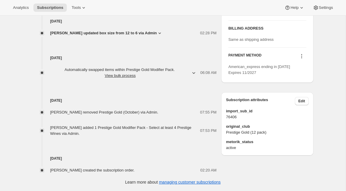
click at [72, 127] on span "[PERSON_NAME] added 1 Prestige Gold Modifier Pack - Select at least 4 Prestige …" at bounding box center [120, 130] width 141 height 10
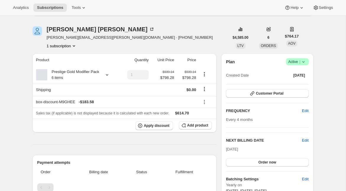
scroll to position [70, 0]
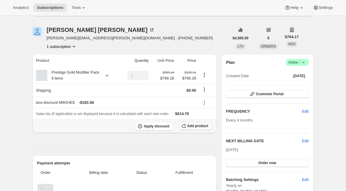
click at [188, 128] on span "Add product" at bounding box center [197, 125] width 21 height 5
click at [190, 128] on span "Add product" at bounding box center [197, 125] width 21 height 5
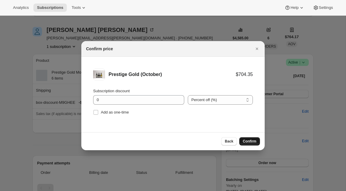
click at [253, 141] on span "Confirm" at bounding box center [249, 141] width 14 height 5
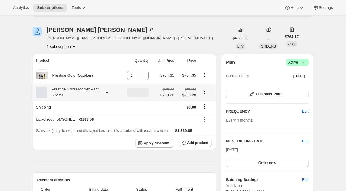
click at [205, 94] on icon "Product actions" at bounding box center [204, 92] width 6 height 6
click at [206, 115] on span "Remove" at bounding box center [204, 116] width 14 height 4
type input "0"
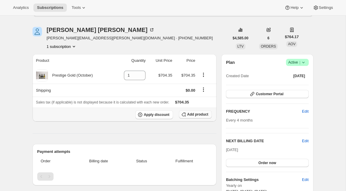
click at [193, 116] on span "Add product" at bounding box center [197, 114] width 21 height 5
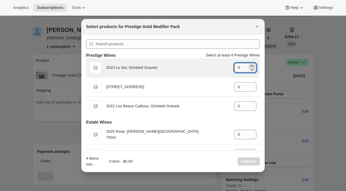
click at [252, 64] on icon ":r2ep:" at bounding box center [252, 66] width 6 height 6
type input "2"
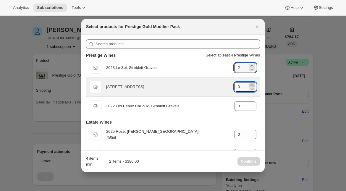
click at [251, 84] on icon ":r2ep:" at bounding box center [251, 84] width 3 height 1
type input "2"
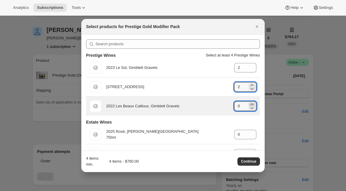
click at [251, 104] on icon ":r2ep:" at bounding box center [252, 104] width 6 height 6
type input "2"
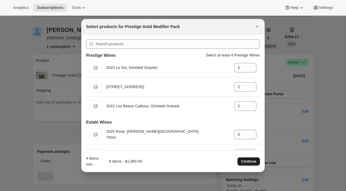
click at [248, 159] on span "Continue" at bounding box center [248, 161] width 15 height 5
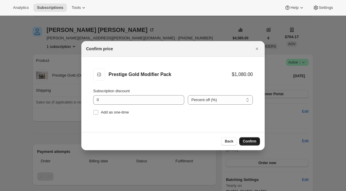
click at [253, 142] on span "Confirm" at bounding box center [249, 141] width 14 height 5
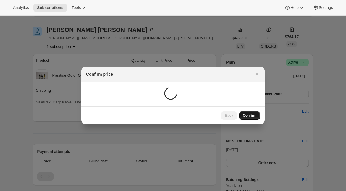
scroll to position [70, 0]
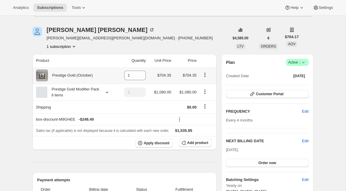
click at [205, 76] on icon "Product actions" at bounding box center [204, 76] width 1 height 1
click at [211, 70] on td at bounding box center [207, 75] width 18 height 17
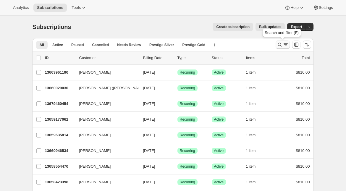
click at [278, 46] on icon "Search and filter results" at bounding box center [279, 45] width 6 height 6
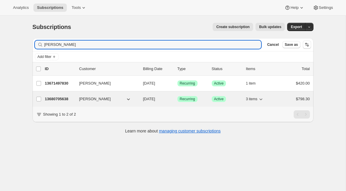
type input "[PERSON_NAME]"
click at [57, 98] on p "13680705638" at bounding box center [60, 99] width 30 height 6
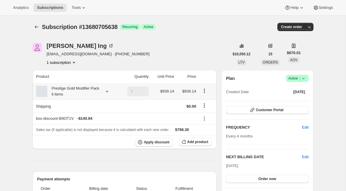
click at [107, 94] on icon at bounding box center [107, 91] width 6 height 6
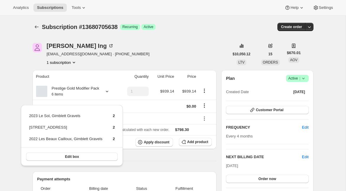
click at [161, 61] on div "[PERSON_NAME] Ing [EMAIL_ADDRESS][DOMAIN_NAME] · [PHONE_NUMBER] subscription" at bounding box center [130, 54] width 196 height 22
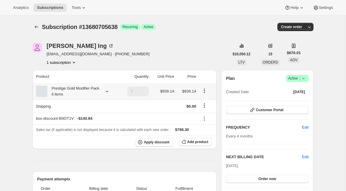
click at [108, 92] on icon at bounding box center [107, 91] width 2 height 1
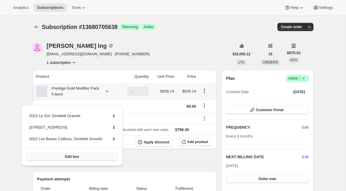
click at [72, 152] on button "Edit box" at bounding box center [72, 156] width 92 height 8
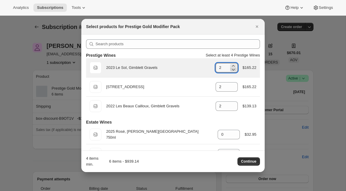
click at [233, 70] on icon ":rec:" at bounding box center [233, 69] width 6 height 6
type input "1"
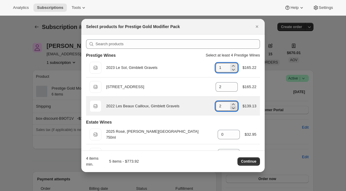
click at [235, 110] on icon ":rec:" at bounding box center [233, 108] width 6 height 6
type input "1"
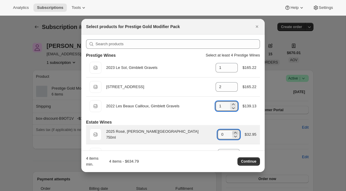
click at [233, 131] on icon ":rec:" at bounding box center [235, 133] width 6 height 6
type input "2"
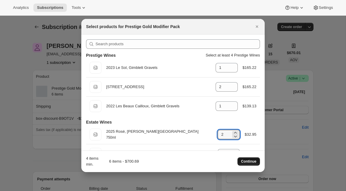
click at [245, 161] on span "Continue" at bounding box center [248, 161] width 15 height 5
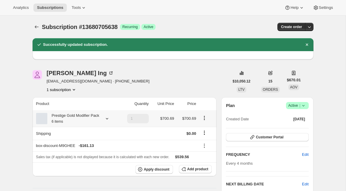
click at [205, 118] on icon "Product actions" at bounding box center [204, 117] width 1 height 1
click at [204, 134] on span "Edit box" at bounding box center [204, 132] width 14 height 4
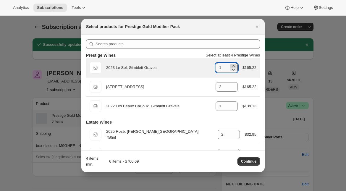
click at [232, 65] on icon ":rj6:" at bounding box center [233, 65] width 3 height 1
type input "2"
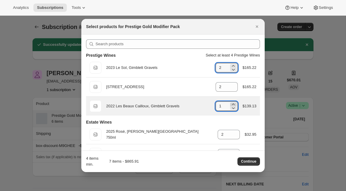
click at [233, 103] on icon ":rj6:" at bounding box center [233, 104] width 6 height 6
type input "2"
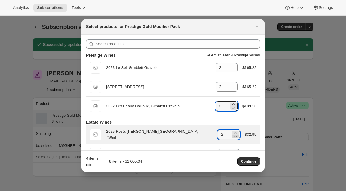
click at [234, 134] on icon ":rj6:" at bounding box center [235, 136] width 6 height 6
click at [234, 135] on icon ":rj6:" at bounding box center [235, 136] width 6 height 6
type input "0"
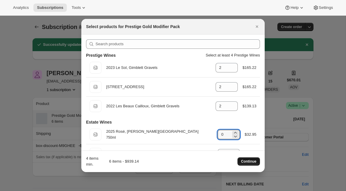
click at [251, 162] on span "Continue" at bounding box center [248, 161] width 15 height 5
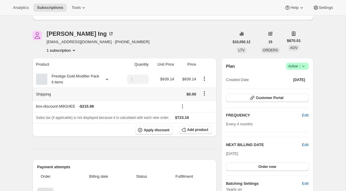
scroll to position [74, 0]
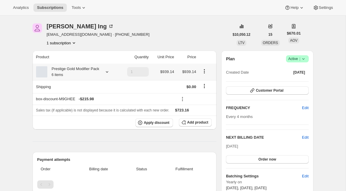
click at [106, 75] on icon at bounding box center [107, 72] width 6 height 6
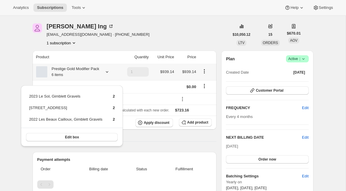
click at [108, 73] on icon at bounding box center [107, 71] width 2 height 1
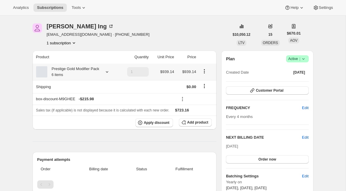
click at [105, 78] on div "Prestige Gold Modifier Pack 6 items" at bounding box center [76, 72] width 81 height 12
click at [108, 73] on icon at bounding box center [107, 72] width 6 height 6
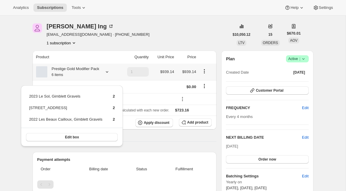
click at [108, 73] on icon at bounding box center [107, 72] width 6 height 6
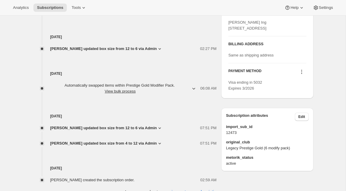
scroll to position [302, 0]
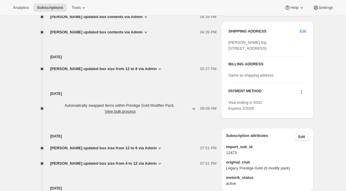
click at [158, 70] on icon at bounding box center [159, 68] width 2 height 1
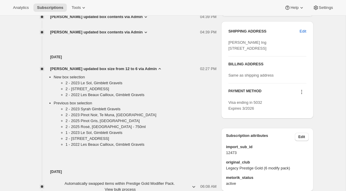
click at [157, 72] on icon at bounding box center [160, 69] width 6 height 6
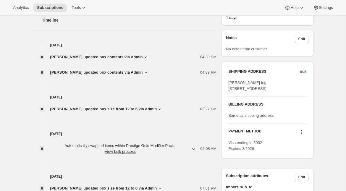
scroll to position [227, 0]
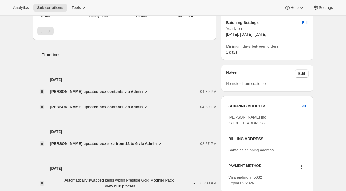
click at [143, 110] on icon at bounding box center [146, 107] width 6 height 6
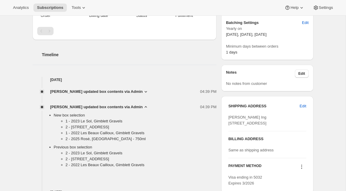
click at [143, 110] on icon at bounding box center [146, 107] width 6 height 6
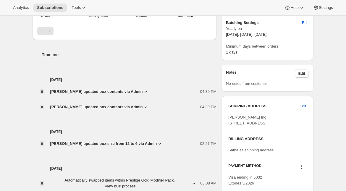
click at [143, 95] on icon at bounding box center [146, 92] width 6 height 6
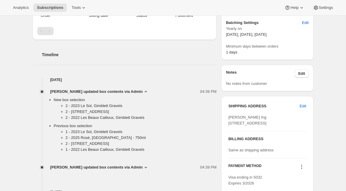
click at [143, 95] on icon at bounding box center [146, 92] width 6 height 6
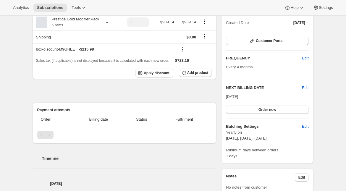
scroll to position [121, 0]
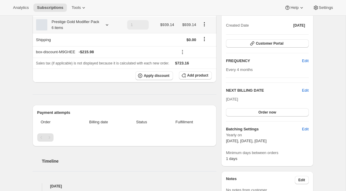
click at [105, 25] on div "Prestige Gold Modifier Pack 6 items" at bounding box center [76, 25] width 81 height 12
click at [107, 26] on icon at bounding box center [107, 25] width 6 height 6
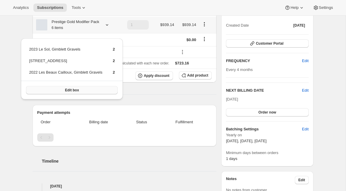
click at [67, 89] on span "Edit box" at bounding box center [72, 90] width 14 height 5
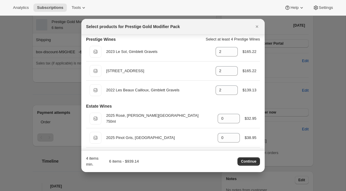
scroll to position [14, 0]
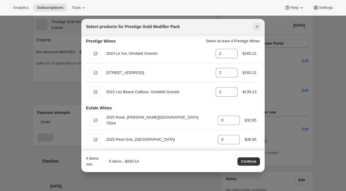
click at [256, 26] on icon "Close" at bounding box center [256, 26] width 2 height 2
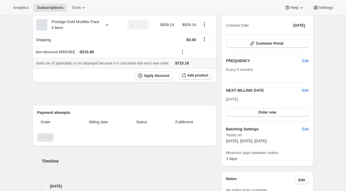
scroll to position [76, 0]
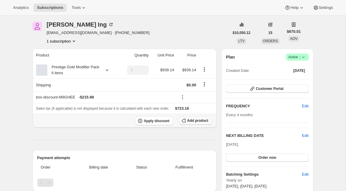
click at [190, 123] on span "Add product" at bounding box center [197, 120] width 21 height 5
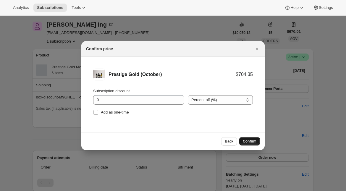
click at [252, 140] on span "Confirm" at bounding box center [249, 141] width 14 height 5
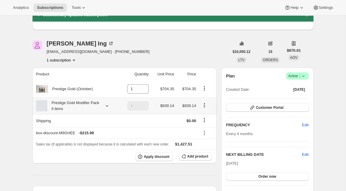
scroll to position [54, 0]
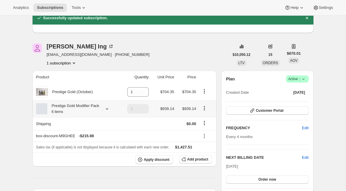
click at [203, 111] on icon "Product actions" at bounding box center [204, 108] width 6 height 6
click at [201, 131] on span "Remove" at bounding box center [204, 132] width 14 height 4
type input "0"
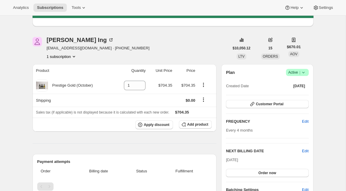
scroll to position [61, 0]
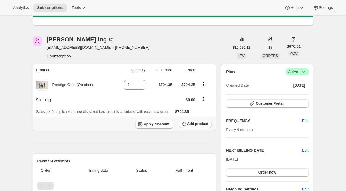
click at [183, 125] on icon "button" at bounding box center [183, 124] width 6 height 6
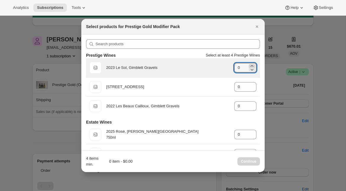
click at [253, 65] on icon ":rug:" at bounding box center [252, 66] width 6 height 6
type input "2"
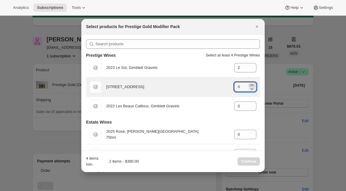
click at [250, 85] on icon ":rug:" at bounding box center [252, 85] width 6 height 6
type input "2"
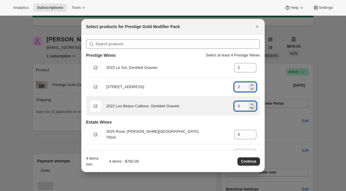
click at [249, 105] on icon ":rug:" at bounding box center [252, 108] width 6 height 6
click at [254, 104] on icon ":rug:" at bounding box center [252, 104] width 6 height 6
type input "2"
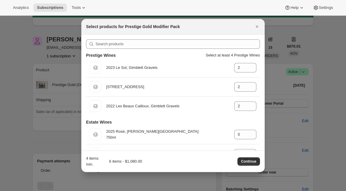
click at [248, 157] on div "4 items min. 6 items - $1,080.00 Continue" at bounding box center [173, 161] width 174 height 12
click at [247, 160] on span "Continue" at bounding box center [248, 161] width 15 height 5
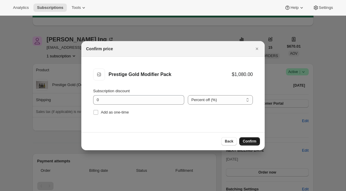
click at [248, 140] on span "Confirm" at bounding box center [249, 141] width 14 height 5
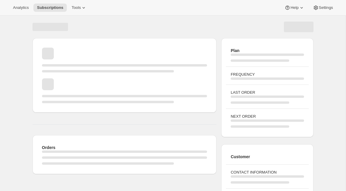
scroll to position [61, 0]
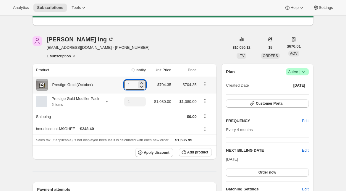
drag, startPoint x: 128, startPoint y: 83, endPoint x: 121, endPoint y: 83, distance: 7.7
click at [121, 83] on td "1" at bounding box center [132, 84] width 31 height 17
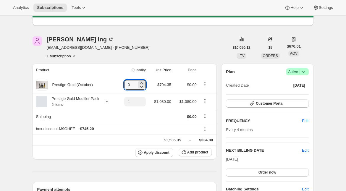
type input "0"
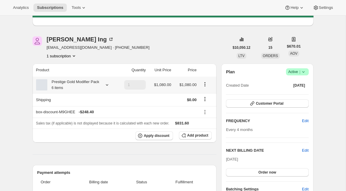
click at [108, 87] on icon at bounding box center [107, 85] width 6 height 6
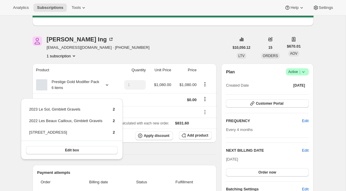
click at [138, 52] on div "Andrew Ing Andrewing01@gmail.com · +6421907054 1 subscription" at bounding box center [130, 47] width 196 height 22
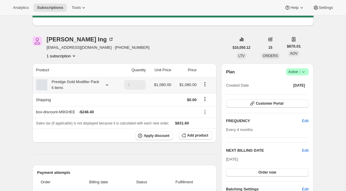
click at [112, 84] on div "Prestige Gold Modifier Pack 6 items" at bounding box center [75, 85] width 79 height 12
click at [108, 86] on icon at bounding box center [107, 85] width 6 height 6
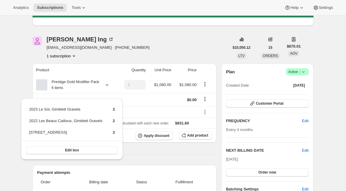
click at [137, 52] on div "Andrew Ing Andrewing01@gmail.com · +6421907054 1 subscription" at bounding box center [130, 47] width 196 height 22
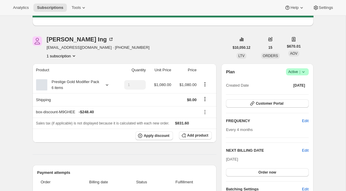
scroll to position [0, 0]
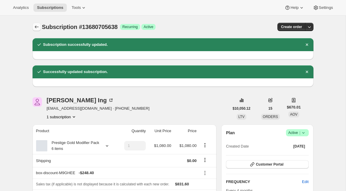
click at [35, 25] on icon "Subscriptions" at bounding box center [37, 27] width 6 height 6
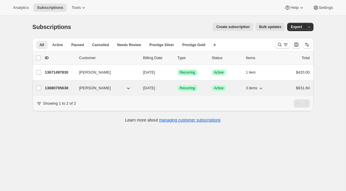
click at [53, 87] on p "13680705638" at bounding box center [60, 88] width 30 height 6
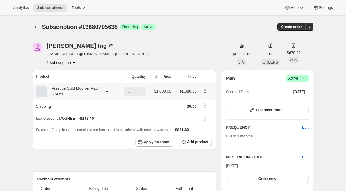
click at [108, 94] on icon at bounding box center [107, 91] width 6 height 6
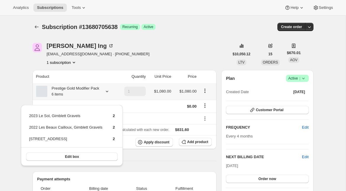
click at [108, 94] on icon at bounding box center [107, 91] width 6 height 6
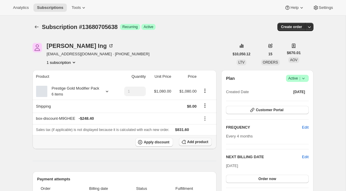
click at [196, 144] on span "Add product" at bounding box center [197, 141] width 21 height 5
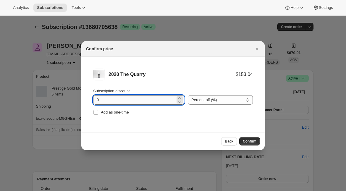
click at [97, 100] on input "0" at bounding box center [134, 99] width 82 height 9
type input "20"
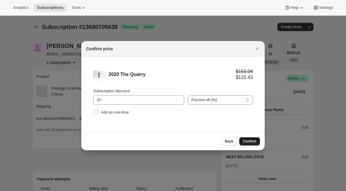
click at [252, 139] on span "Confirm" at bounding box center [249, 141] width 14 height 5
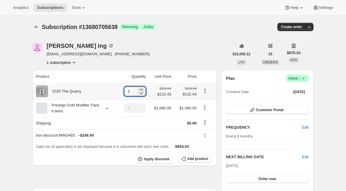
drag, startPoint x: 126, startPoint y: 93, endPoint x: 116, endPoint y: 93, distance: 9.2
click at [117, 93] on td "1" at bounding box center [132, 91] width 31 height 17
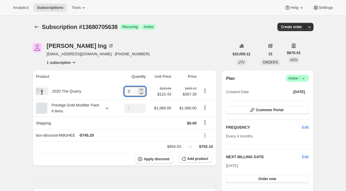
type input "3"
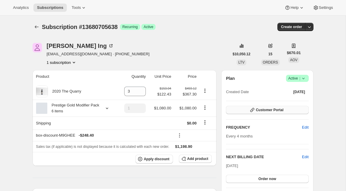
click at [247, 112] on button "Customer Portal" at bounding box center [267, 110] width 82 height 8
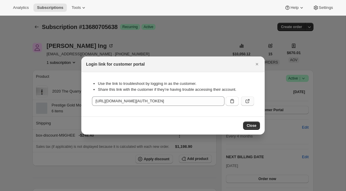
click at [248, 102] on icon ":r1eu:" at bounding box center [247, 102] width 4 height 4
click at [257, 66] on icon "Close" at bounding box center [257, 64] width 6 height 6
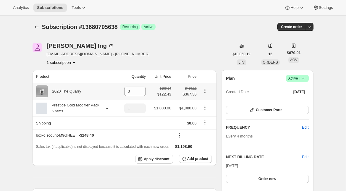
click at [206, 90] on icon "Product actions" at bounding box center [205, 91] width 6 height 6
click at [206, 102] on span "Remove" at bounding box center [200, 102] width 14 height 4
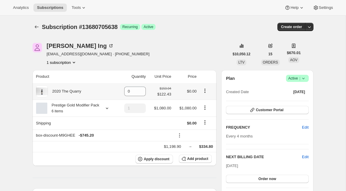
type input "0"
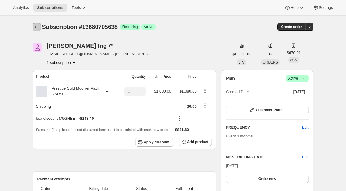
click at [36, 27] on icon "Subscriptions" at bounding box center [37, 27] width 6 height 6
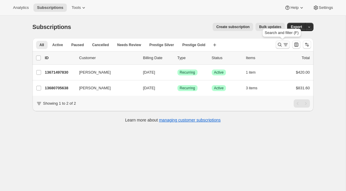
click at [283, 44] on icon "Search and filter results" at bounding box center [285, 45] width 6 height 6
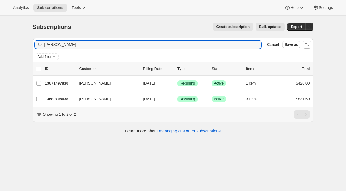
drag, startPoint x: 70, startPoint y: 46, endPoint x: 12, endPoint y: 46, distance: 58.2
click at [13, 46] on div "Subscriptions. This page is ready Subscriptions Create subscription Bulk update…" at bounding box center [172, 111] width 345 height 191
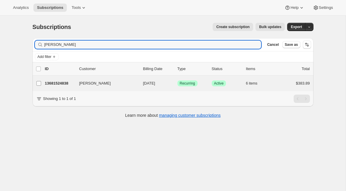
type input "Mark Badland"
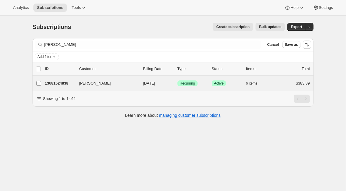
click at [38, 84] on input "Mark Badland" at bounding box center [38, 83] width 5 height 5
checkbox input "true"
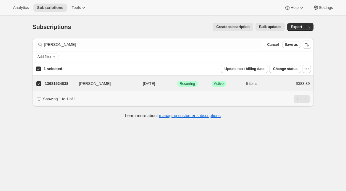
click at [260, 27] on span "Bulk updates" at bounding box center [270, 27] width 22 height 5
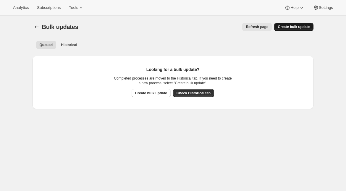
click at [283, 29] on button "Create bulk update" at bounding box center [293, 27] width 39 height 8
select select "12"
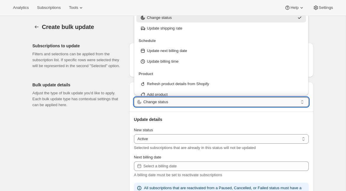
click at [191, 100] on input "Change status" at bounding box center [220, 101] width 154 height 9
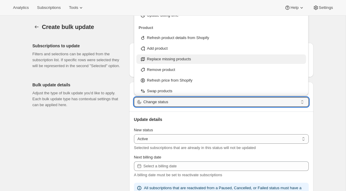
scroll to position [51, 0]
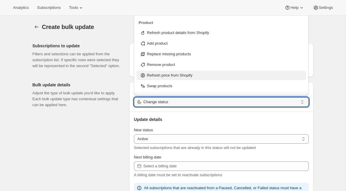
click at [178, 76] on p "Refresh price from Shopify" at bounding box center [169, 75] width 45 height 6
type input "Refresh price from Shopify"
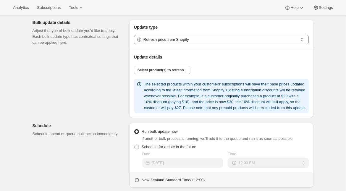
scroll to position [68, 0]
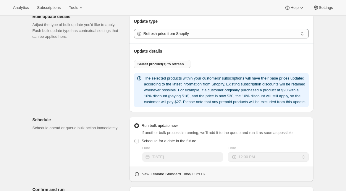
click at [170, 66] on span "Select product(s) to refresh..." at bounding box center [161, 64] width 49 height 5
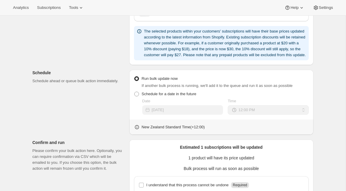
scroll to position [199, 0]
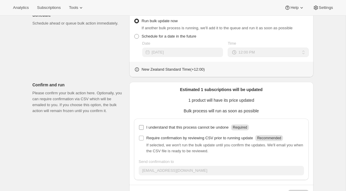
click at [188, 130] on p "I understand that this process cannot be undone" at bounding box center [187, 127] width 82 height 6
click at [144, 130] on input "I understand that this process cannot be undone Required" at bounding box center [141, 127] width 5 height 5
checkbox input "true"
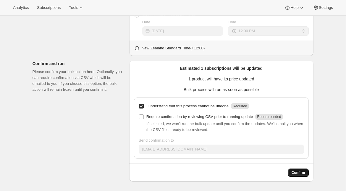
click at [300, 174] on span "Confirm" at bounding box center [298, 172] width 14 height 5
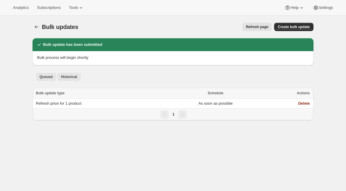
click at [71, 74] on span "Historical" at bounding box center [69, 76] width 16 height 5
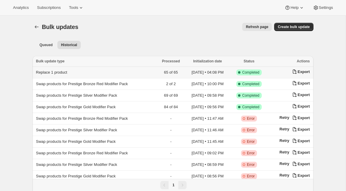
click at [59, 72] on span "Replace 1 product" at bounding box center [51, 72] width 31 height 4
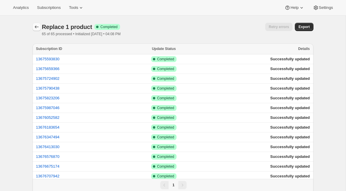
click at [34, 27] on icon "button" at bounding box center [37, 27] width 6 height 6
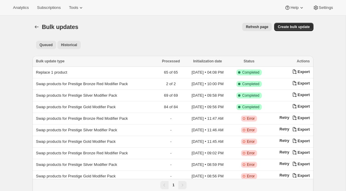
click at [40, 46] on span "Queued" at bounding box center [46, 45] width 13 height 5
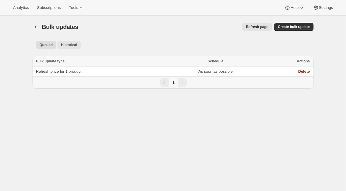
click at [70, 43] on span "Historical" at bounding box center [69, 45] width 16 height 5
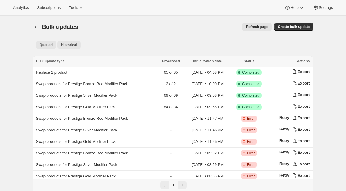
click at [45, 44] on span "Queued" at bounding box center [46, 45] width 13 height 5
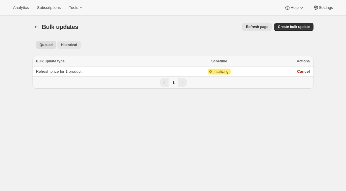
click at [65, 46] on span "Historical" at bounding box center [69, 45] width 16 height 5
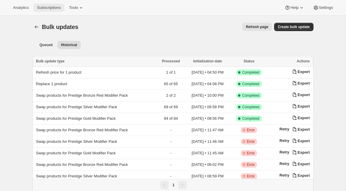
click at [47, 8] on span "Subscriptions" at bounding box center [49, 7] width 24 height 5
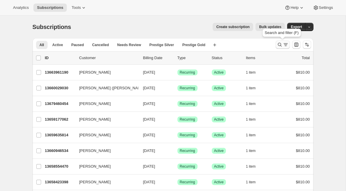
click at [282, 45] on icon "Search and filter results" at bounding box center [285, 45] width 6 height 6
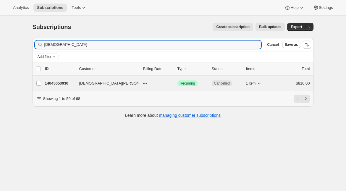
type input "evang"
click at [60, 81] on p "14045053030" at bounding box center [60, 83] width 30 height 6
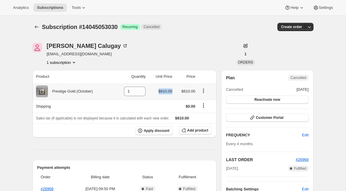
drag, startPoint x: 158, startPoint y: 89, endPoint x: 178, endPoint y: 92, distance: 19.4
click at [178, 92] on tr "Prestige Gold (October) 1 $810.00 $810.00" at bounding box center [124, 91] width 184 height 17
click at [178, 92] on td "$810.00" at bounding box center [185, 91] width 23 height 17
click at [33, 26] on button "Subscriptions" at bounding box center [36, 27] width 8 height 8
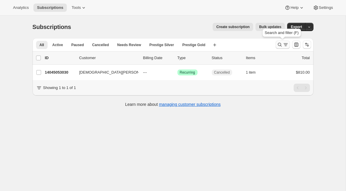
click at [281, 47] on icon "Search and filter results" at bounding box center [279, 45] width 6 height 6
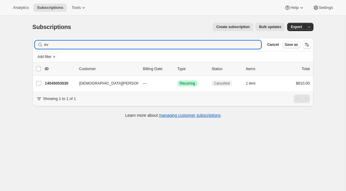
type input "e"
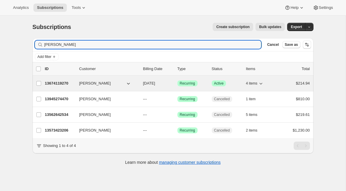
type input "joanne d"
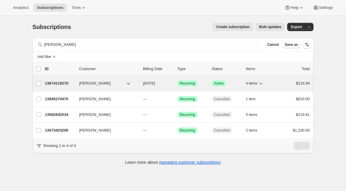
click at [58, 82] on p "13674119270" at bounding box center [60, 83] width 30 height 6
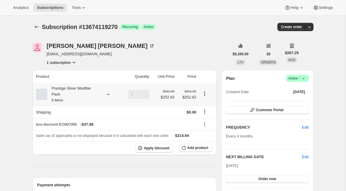
click at [107, 93] on icon at bounding box center [108, 94] width 6 height 6
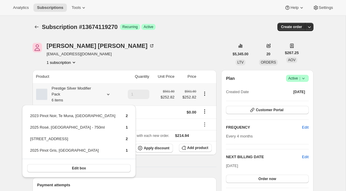
click at [94, 172] on div "Edit box" at bounding box center [79, 168] width 114 height 19
click at [94, 169] on button "Edit box" at bounding box center [79, 168] width 104 height 8
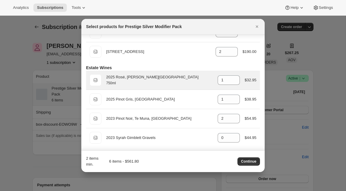
scroll to position [37, 0]
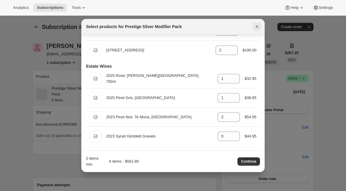
click at [256, 26] on icon "Close" at bounding box center [256, 26] width 2 height 2
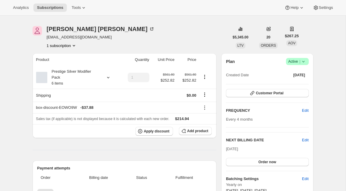
scroll to position [17, 0]
click at [102, 119] on span "Sales tax (if applicable) is not displayed because it is calculated with each n…" at bounding box center [102, 118] width 133 height 4
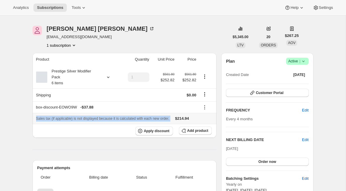
click at [102, 119] on span "Sales tax (if applicable) is not displayed because it is calculated with each n…" at bounding box center [102, 118] width 133 height 4
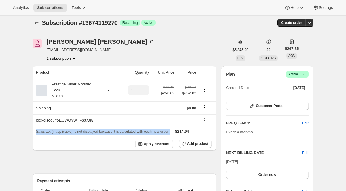
scroll to position [6, 0]
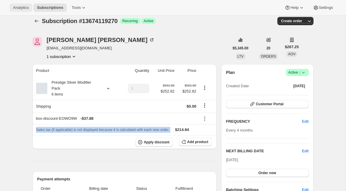
click at [21, 9] on span "Analytics" at bounding box center [21, 7] width 16 height 5
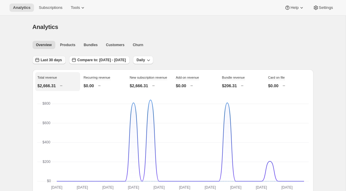
click at [58, 60] on span "Last 30 days" at bounding box center [51, 60] width 21 height 5
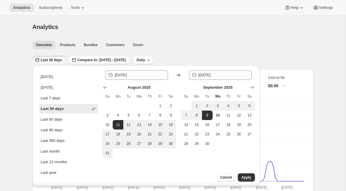
click at [70, 52] on div "Last 30 days Compare to: Jul 12, 2025 - Aug 10, 2025 Daily" at bounding box center [172, 58] width 281 height 14
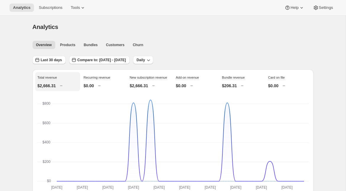
click at [23, 12] on div "Analytics Subscriptions Tools Help Settings" at bounding box center [173, 8] width 346 height 16
click at [60, 58] on span "Last 30 days" at bounding box center [51, 60] width 21 height 5
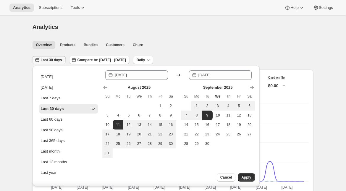
click at [221, 40] on div "Overview Products Bundles Customers Churn More views Overview Products Bundles …" at bounding box center [171, 44] width 284 height 13
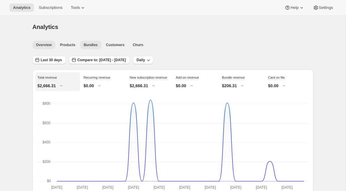
click at [91, 46] on span "Bundles" at bounding box center [91, 45] width 14 height 5
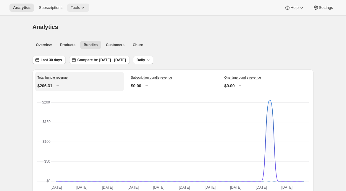
click at [82, 5] on button "Tools" at bounding box center [78, 8] width 22 height 8
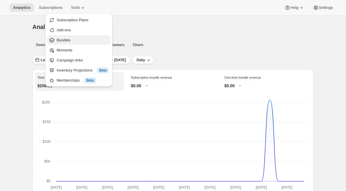
click at [64, 40] on span "Bundles" at bounding box center [63, 40] width 14 height 4
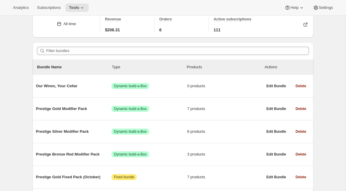
scroll to position [34, 0]
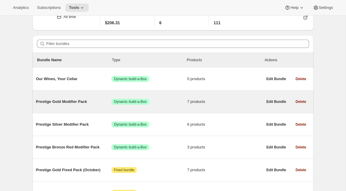
click at [77, 104] on span "Prestige Gold Modifier Pack" at bounding box center [74, 102] width 76 height 6
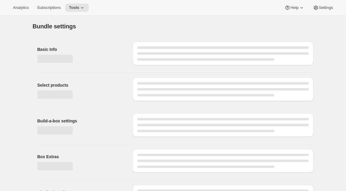
type input "Prestige Gold Modifier Pack"
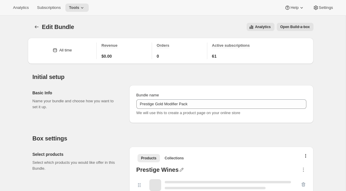
click at [258, 26] on span "Analytics" at bounding box center [263, 27] width 16 height 5
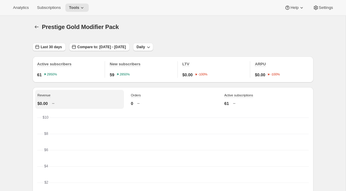
scroll to position [2, 0]
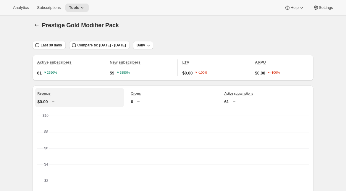
click at [32, 24] on button "button" at bounding box center [36, 25] width 8 height 8
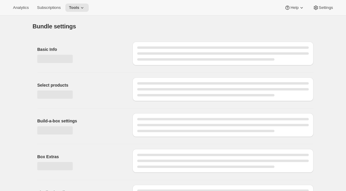
type input "Prestige Gold Modifier Pack"
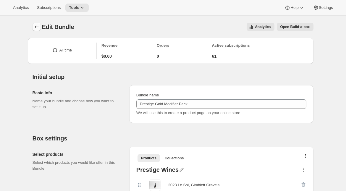
click at [39, 27] on icon "Bundles" at bounding box center [37, 27] width 6 height 6
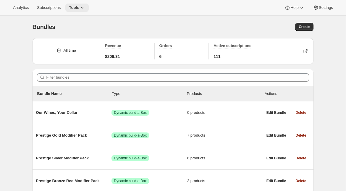
click at [82, 6] on icon at bounding box center [82, 8] width 6 height 6
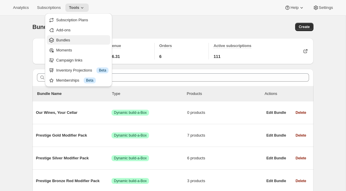
click at [72, 40] on span "Bundles" at bounding box center [82, 40] width 52 height 6
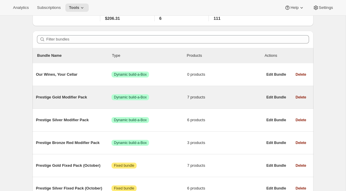
scroll to position [39, 0]
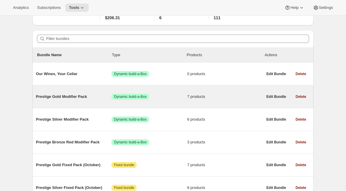
click at [67, 104] on div "Prestige Gold Modifier Pack Success Dynamic build-a-Box 7 products" at bounding box center [149, 96] width 227 height 15
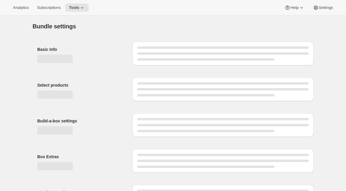
type input "Prestige Gold Modifier Pack"
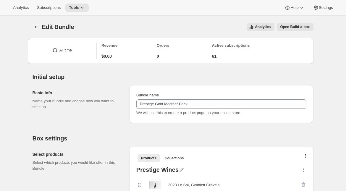
click at [253, 27] on button "Analytics" at bounding box center [259, 27] width 27 height 8
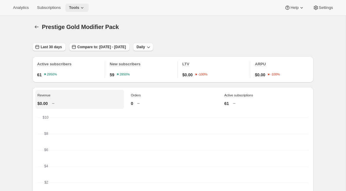
click at [79, 6] on span "Tools" at bounding box center [74, 7] width 10 height 5
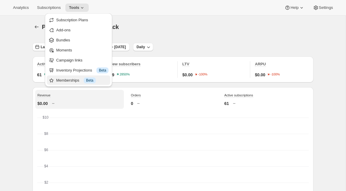
click at [63, 81] on div "Memberships Info Beta" at bounding box center [82, 80] width 52 height 6
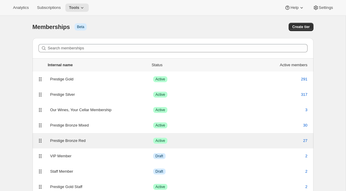
scroll to position [37, 0]
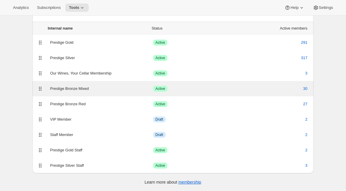
click at [75, 89] on div "Prestige Bronze Mixed" at bounding box center [101, 89] width 103 height 6
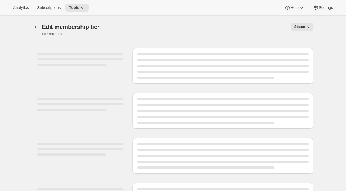
select select "products"
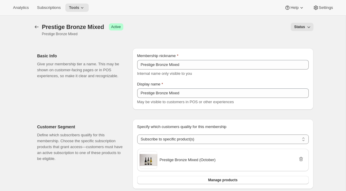
click at [309, 30] on button "Status" at bounding box center [301, 27] width 23 height 8
click at [38, 30] on button "Memberships" at bounding box center [36, 27] width 8 height 8
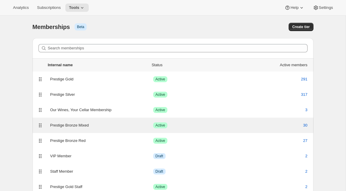
scroll to position [37, 0]
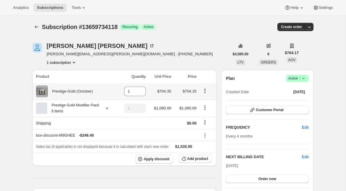
click at [209, 90] on button "Product actions" at bounding box center [204, 90] width 9 height 6
click at [204, 103] on span "Remove" at bounding box center [200, 102] width 14 height 4
type input "0"
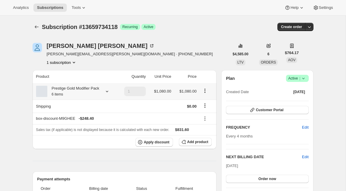
click at [106, 94] on icon at bounding box center [107, 91] width 6 height 6
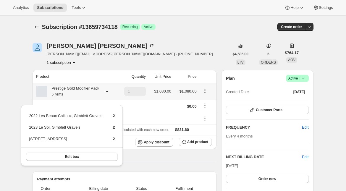
click at [106, 94] on icon at bounding box center [107, 91] width 6 height 6
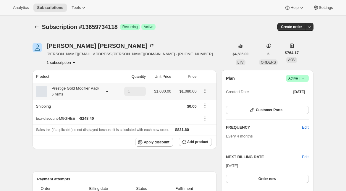
click at [105, 93] on icon at bounding box center [107, 91] width 6 height 6
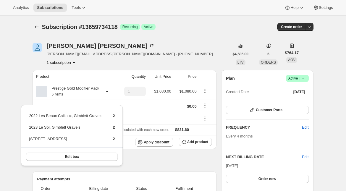
click at [155, 63] on div "Sarah Cowan Sarah.t.cowan@gmail.com · +64274541014 1 subscription" at bounding box center [130, 54] width 196 height 22
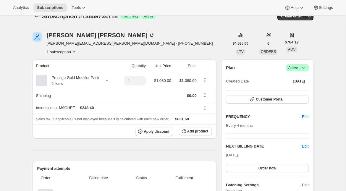
scroll to position [11, 0]
click at [107, 83] on icon at bounding box center [107, 80] width 6 height 6
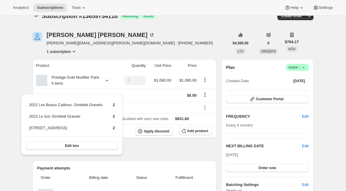
click at [93, 59] on th "Product" at bounding box center [74, 65] width 84 height 13
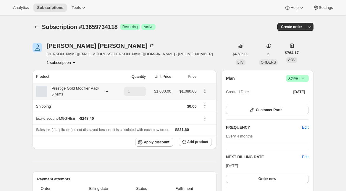
click at [108, 94] on icon at bounding box center [107, 91] width 6 height 6
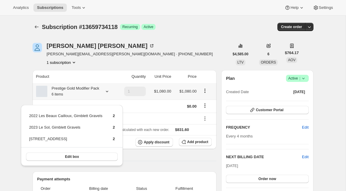
click at [108, 94] on icon at bounding box center [107, 91] width 6 height 6
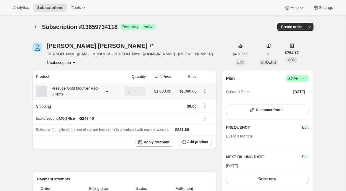
click at [108, 94] on icon at bounding box center [107, 91] width 6 height 6
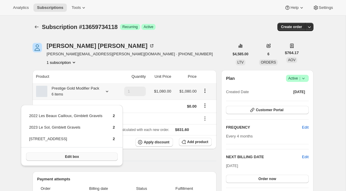
click at [92, 153] on button "Edit box" at bounding box center [72, 156] width 92 height 8
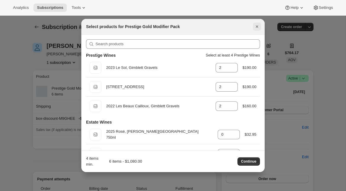
click at [257, 26] on icon "Close" at bounding box center [257, 27] width 6 height 6
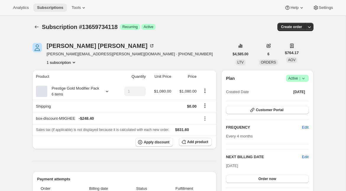
click at [49, 9] on span "Subscriptions" at bounding box center [50, 7] width 26 height 5
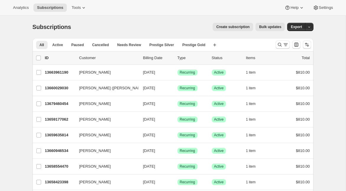
click at [280, 45] on icon "Search and filter results" at bounding box center [279, 45] width 4 height 4
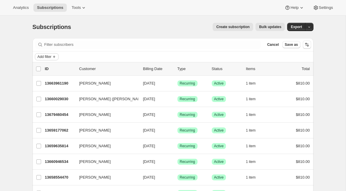
click at [41, 56] on span "Add filter" at bounding box center [45, 56] width 14 height 5
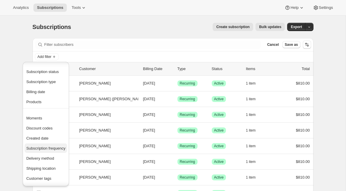
scroll to position [6, 0]
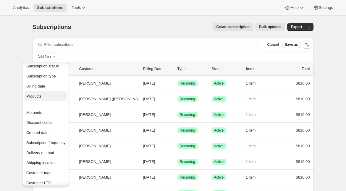
click at [39, 93] on button "Products" at bounding box center [46, 95] width 43 height 9
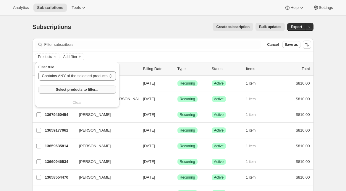
click at [55, 89] on button "Select products to filter..." at bounding box center [76, 89] width 77 height 8
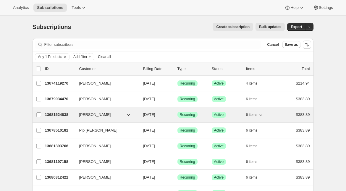
click at [56, 113] on p "13681524838" at bounding box center [60, 115] width 30 height 6
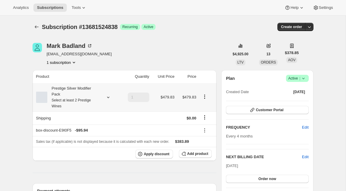
click at [106, 99] on icon at bounding box center [108, 97] width 6 height 6
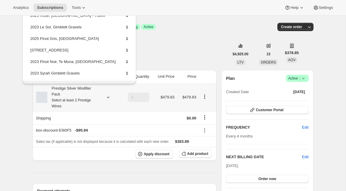
scroll to position [16, 0]
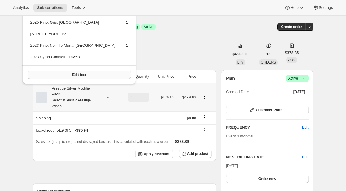
click at [72, 76] on span "Edit box" at bounding box center [79, 74] width 14 height 5
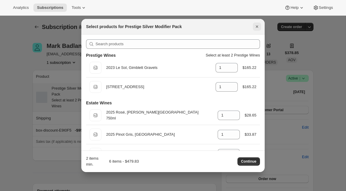
click at [257, 26] on icon "Close" at bounding box center [257, 27] width 6 height 6
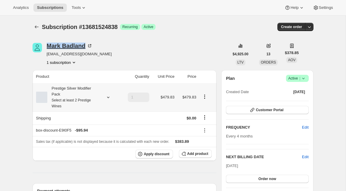
drag, startPoint x: 85, startPoint y: 47, endPoint x: 47, endPoint y: 48, distance: 37.8
click at [47, 48] on div "Mark Badland" at bounding box center [70, 46] width 46 height 6
copy div "Mark Badland"
click at [106, 97] on icon at bounding box center [108, 97] width 6 height 6
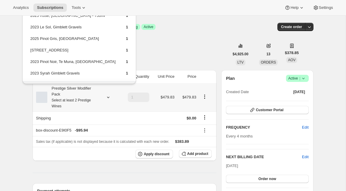
drag, startPoint x: 89, startPoint y: 46, endPoint x: 86, endPoint y: 70, distance: 23.5
click at [86, 70] on table "2025 Rosé, Hawke's Bay - 750ml 1 2023 Le Sol, Gimblett Gravels 1 2025 Pinot Gri…" at bounding box center [80, 47] width 100 height 70
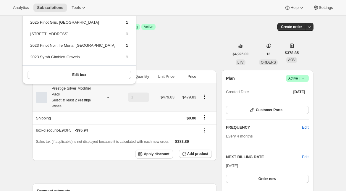
scroll to position [0, 0]
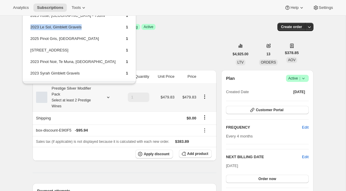
drag, startPoint x: 85, startPoint y: 27, endPoint x: 31, endPoint y: 25, distance: 53.5
click at [31, 25] on td "2023 Le Sol, Gimblett Gravels" at bounding box center [73, 29] width 86 height 11
copy td "2023 Le Sol, Gimblett Gravels"
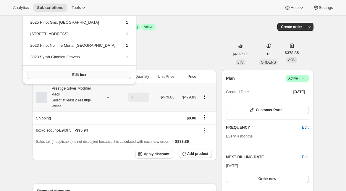
click at [85, 77] on button "Edit box" at bounding box center [79, 75] width 104 height 8
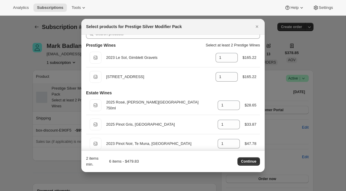
scroll to position [0, 0]
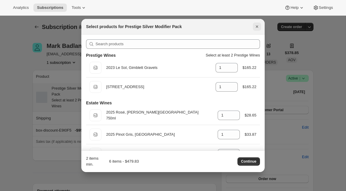
click at [257, 27] on icon "Close" at bounding box center [257, 27] width 6 height 6
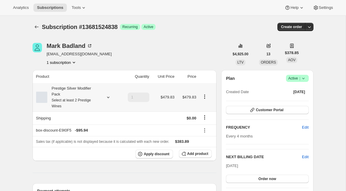
click at [108, 97] on icon at bounding box center [108, 97] width 2 height 1
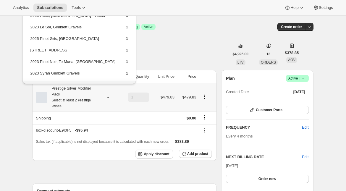
scroll to position [16, 0]
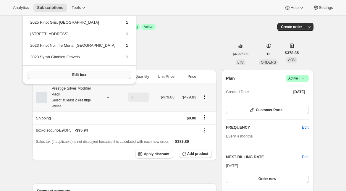
click at [72, 74] on span "Edit box" at bounding box center [79, 74] width 14 height 5
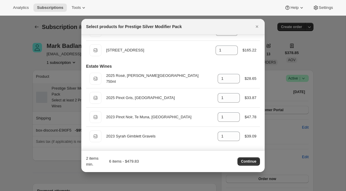
scroll to position [0, 0]
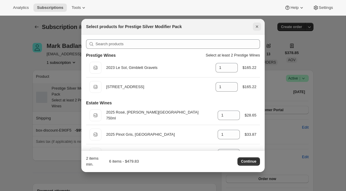
click at [257, 28] on icon "Close" at bounding box center [257, 27] width 6 height 6
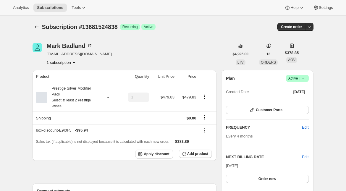
click at [37, 27] on icon "Subscriptions" at bounding box center [37, 27] width 6 height 6
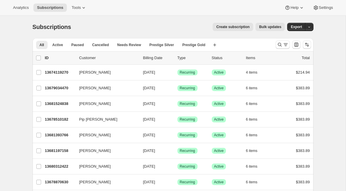
click at [74, 3] on div "Analytics Subscriptions Tools Help Settings" at bounding box center [173, 8] width 346 height 16
click at [78, 8] on span "Tools" at bounding box center [75, 7] width 9 height 5
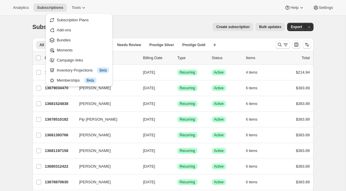
click at [154, 18] on div "Subscriptions. This page is ready Subscriptions Create subscription Bulk update…" at bounding box center [172, 27] width 281 height 22
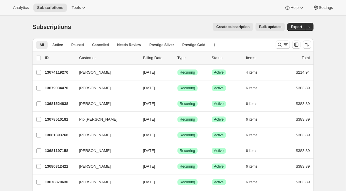
click at [77, 13] on div "Analytics Subscriptions Tools Help Settings" at bounding box center [173, 8] width 346 height 16
click at [79, 11] on button "Tools" at bounding box center [79, 8] width 22 height 8
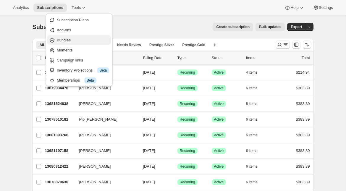
click at [72, 37] on span "Bundles" at bounding box center [83, 40] width 52 height 6
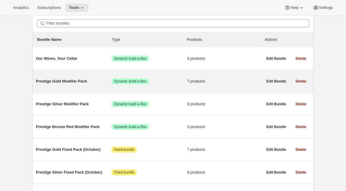
scroll to position [58, 0]
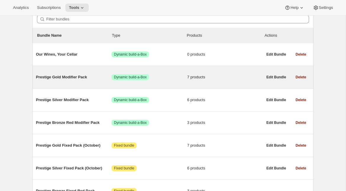
click at [81, 81] on div "Prestige Gold Modifier Pack Success Dynamic build-a-Box 7 products" at bounding box center [149, 76] width 227 height 15
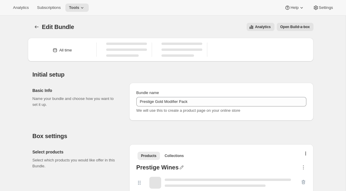
type input "Prestige Gold Modifier Pack"
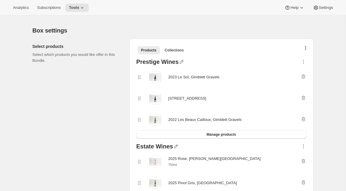
scroll to position [118, 0]
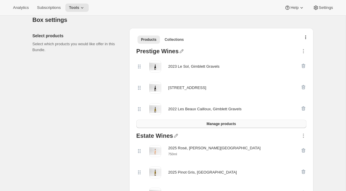
click at [200, 126] on button "Manage products" at bounding box center [221, 124] width 170 height 8
drag, startPoint x: 223, startPoint y: 68, endPoint x: 167, endPoint y: 68, distance: 55.2
click at [167, 68] on div "2023 Le Sol, Gimblett Gravels" at bounding box center [218, 67] width 164 height 12
copy div "2023 Le Sol, Gimblett Gravels"
click at [177, 125] on button "Manage products" at bounding box center [221, 124] width 170 height 8
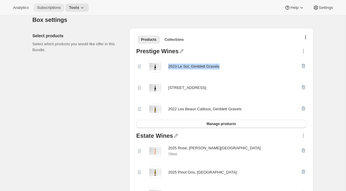
click at [49, 8] on span "Subscriptions" at bounding box center [49, 7] width 24 height 5
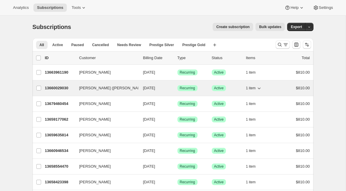
click at [57, 88] on p "13660029030" at bounding box center [60, 88] width 30 height 6
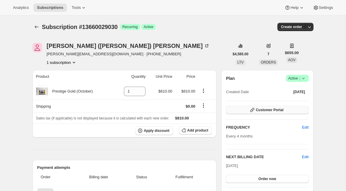
click at [244, 111] on button "Customer Portal" at bounding box center [267, 110] width 82 height 8
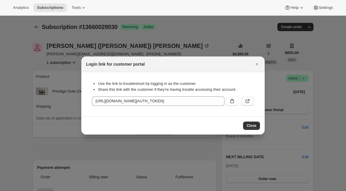
click at [248, 100] on icon ":rtd:" at bounding box center [247, 101] width 6 height 6
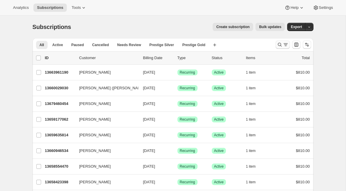
click at [283, 43] on icon "Search and filter results" at bounding box center [285, 43] width 4 height 1
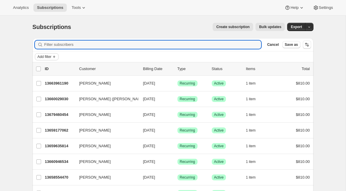
click at [47, 57] on span "Add filter" at bounding box center [45, 56] width 14 height 5
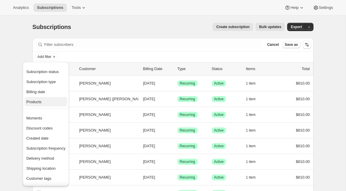
click at [40, 102] on span "Products" at bounding box center [33, 102] width 15 height 4
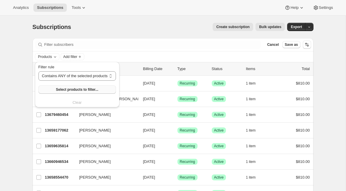
click at [74, 91] on span "Select products to filter..." at bounding box center [77, 89] width 42 height 5
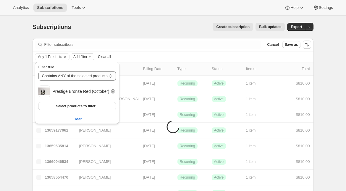
click at [82, 57] on span "Add filter" at bounding box center [80, 56] width 14 height 5
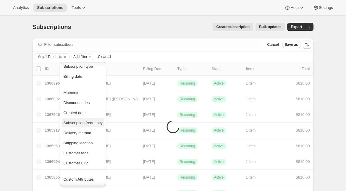
scroll to position [25, 0]
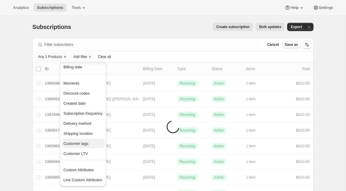
click at [74, 142] on span "Customer tags" at bounding box center [75, 143] width 25 height 4
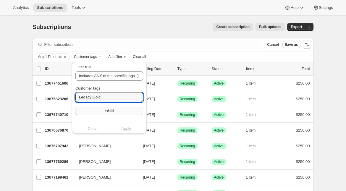
type input "Legacy Gold"
click at [93, 108] on button "+Add" at bounding box center [109, 111] width 68 height 8
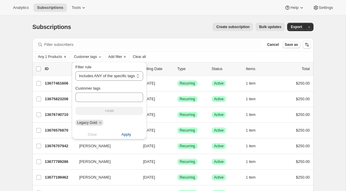
click at [125, 134] on span "Apply" at bounding box center [126, 134] width 10 height 6
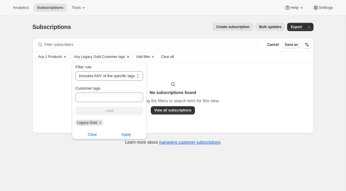
click at [130, 55] on icon "Clear" at bounding box center [128, 56] width 5 height 5
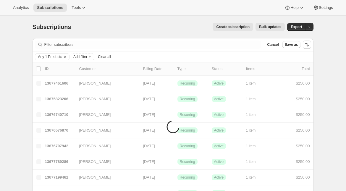
click at [115, 28] on div "Create subscription Bulk updates" at bounding box center [181, 27] width 206 height 8
